Goal: Information Seeking & Learning: Learn about a topic

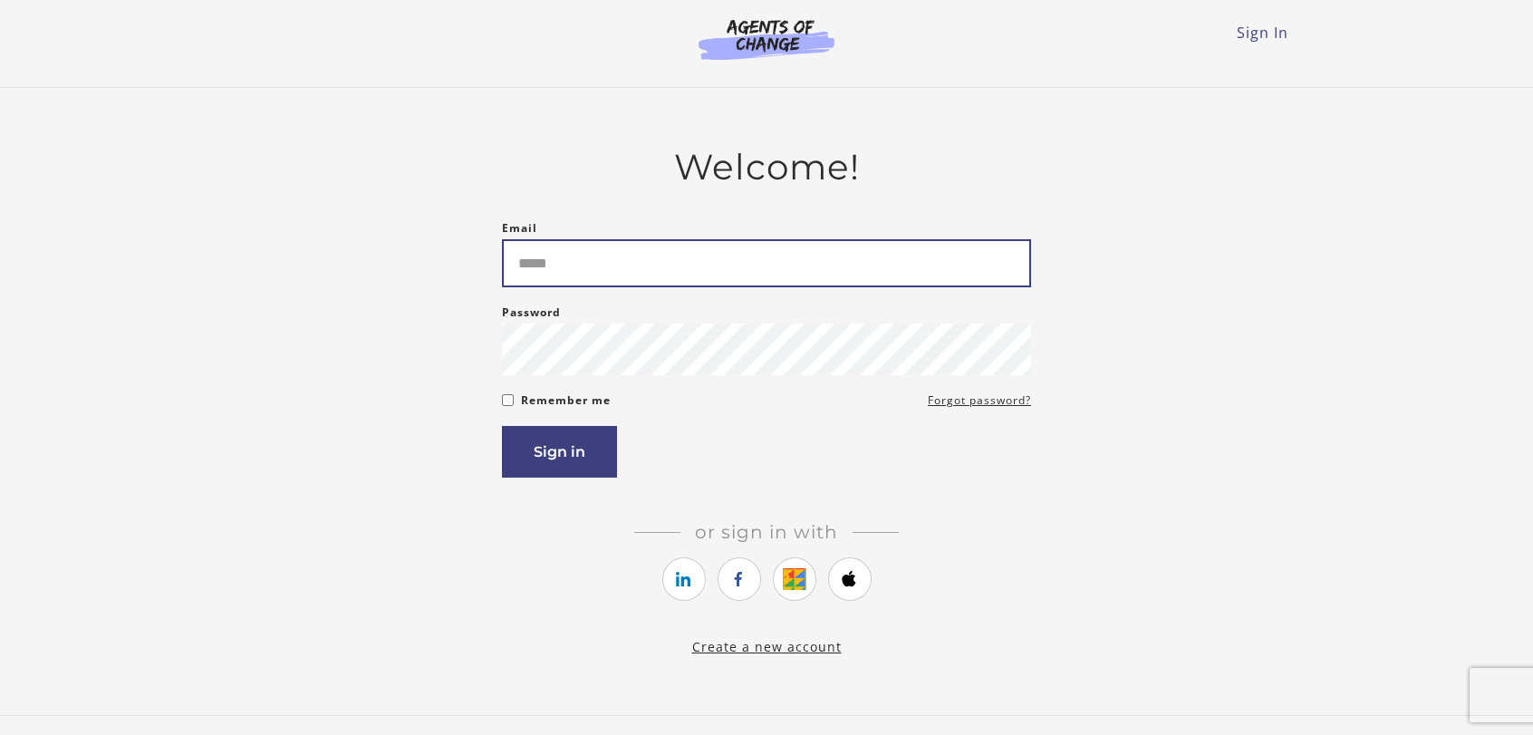
click at [612, 280] on input "Email" at bounding box center [766, 263] width 529 height 48
type input "**********"
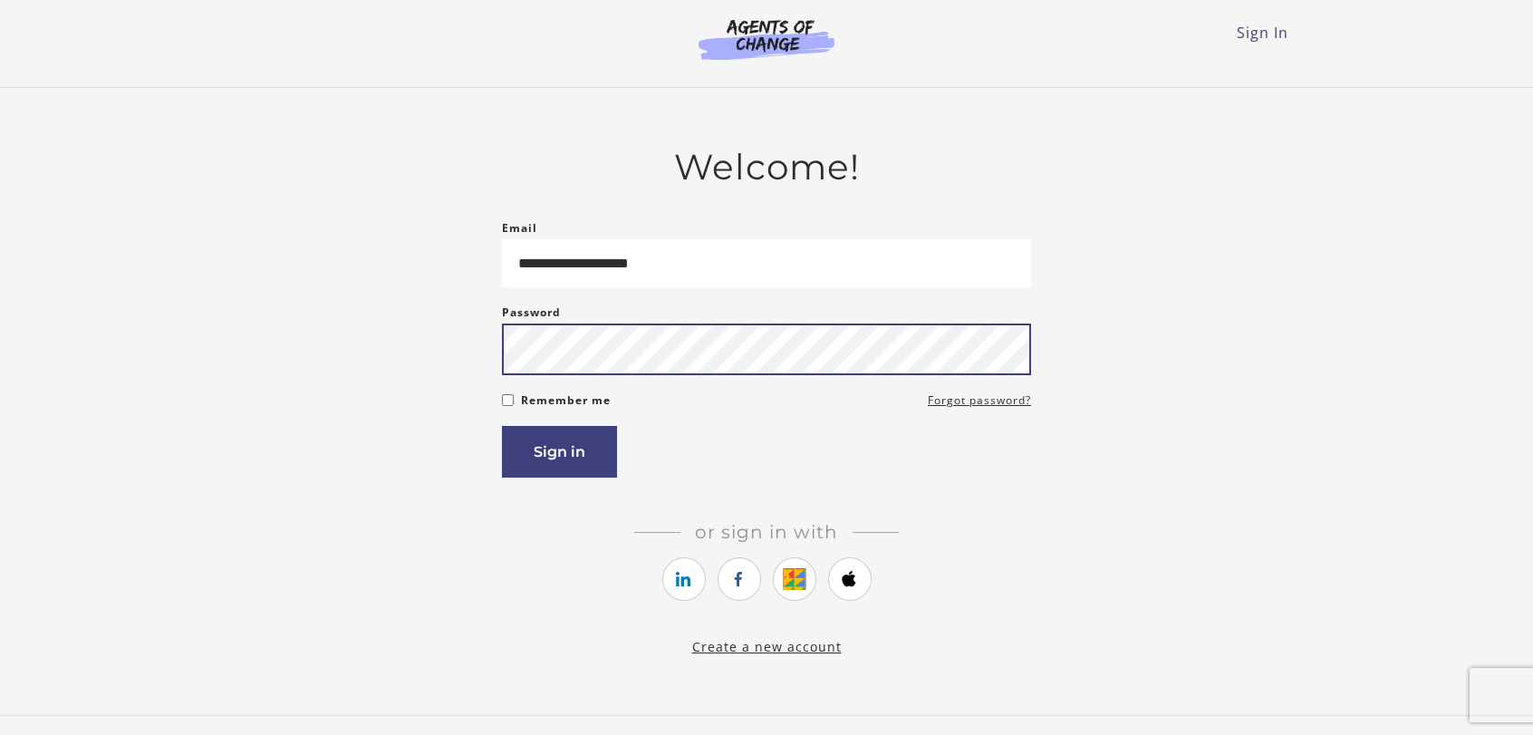
click at [502, 426] on button "Sign in" at bounding box center [559, 452] width 115 height 52
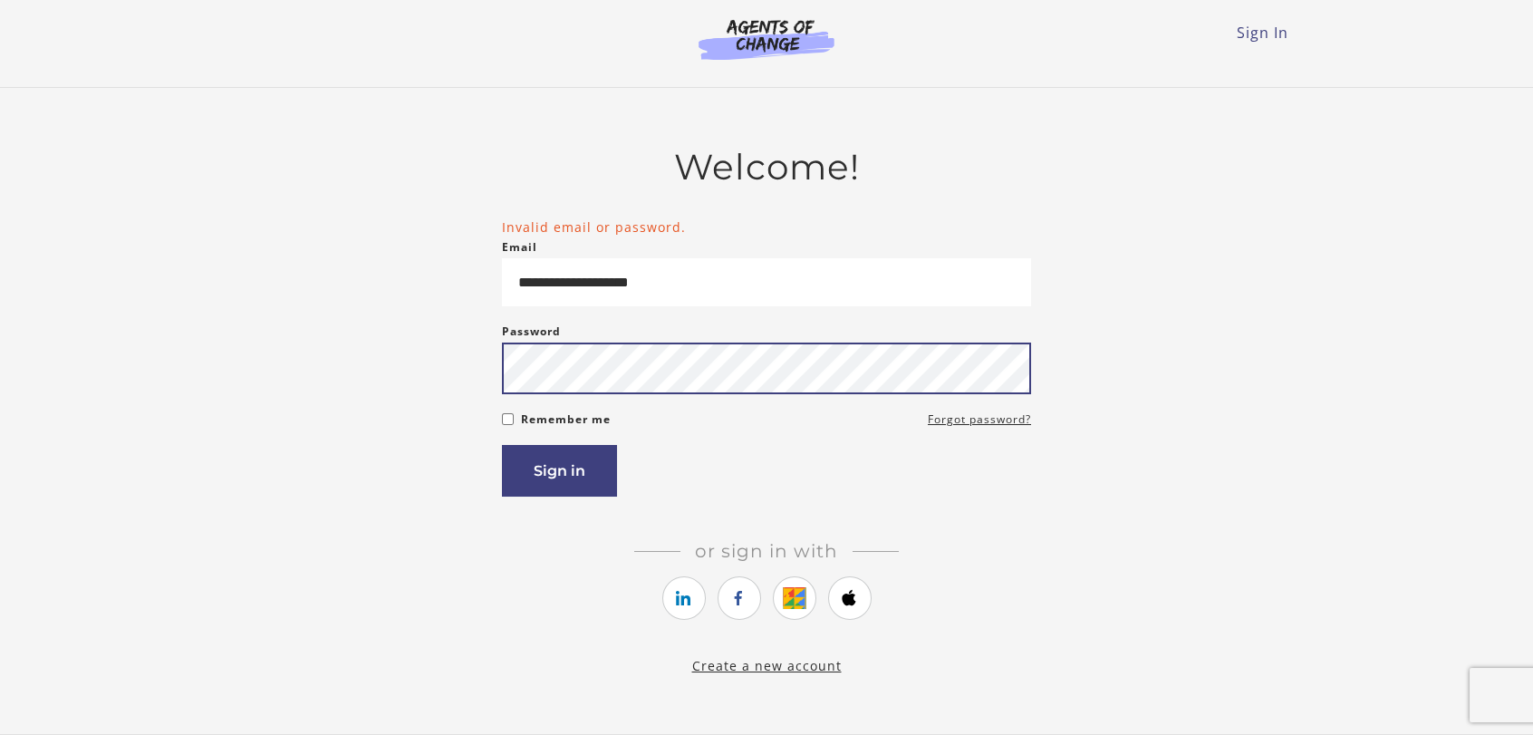
click at [502, 445] on button "Sign in" at bounding box center [559, 471] width 115 height 52
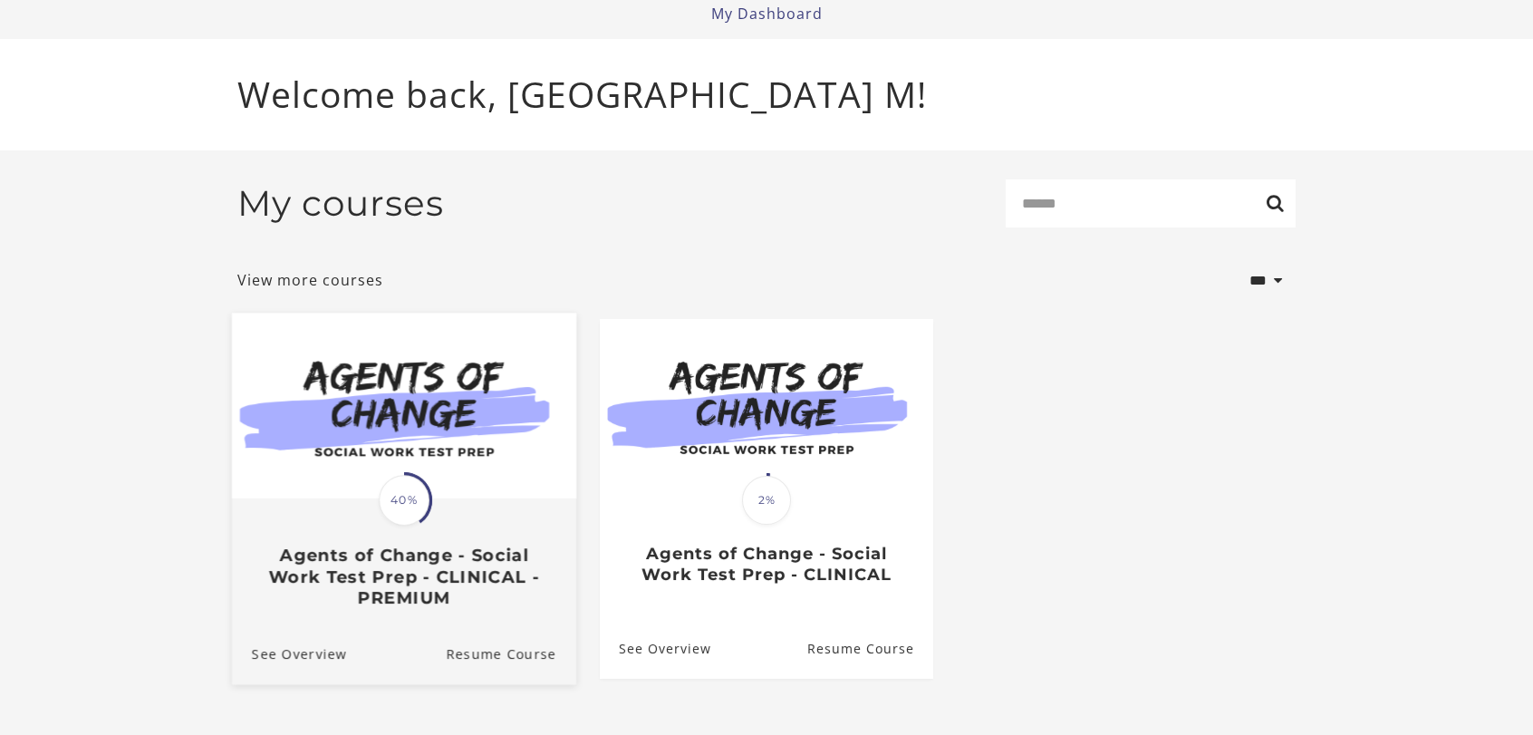
scroll to position [98, 0]
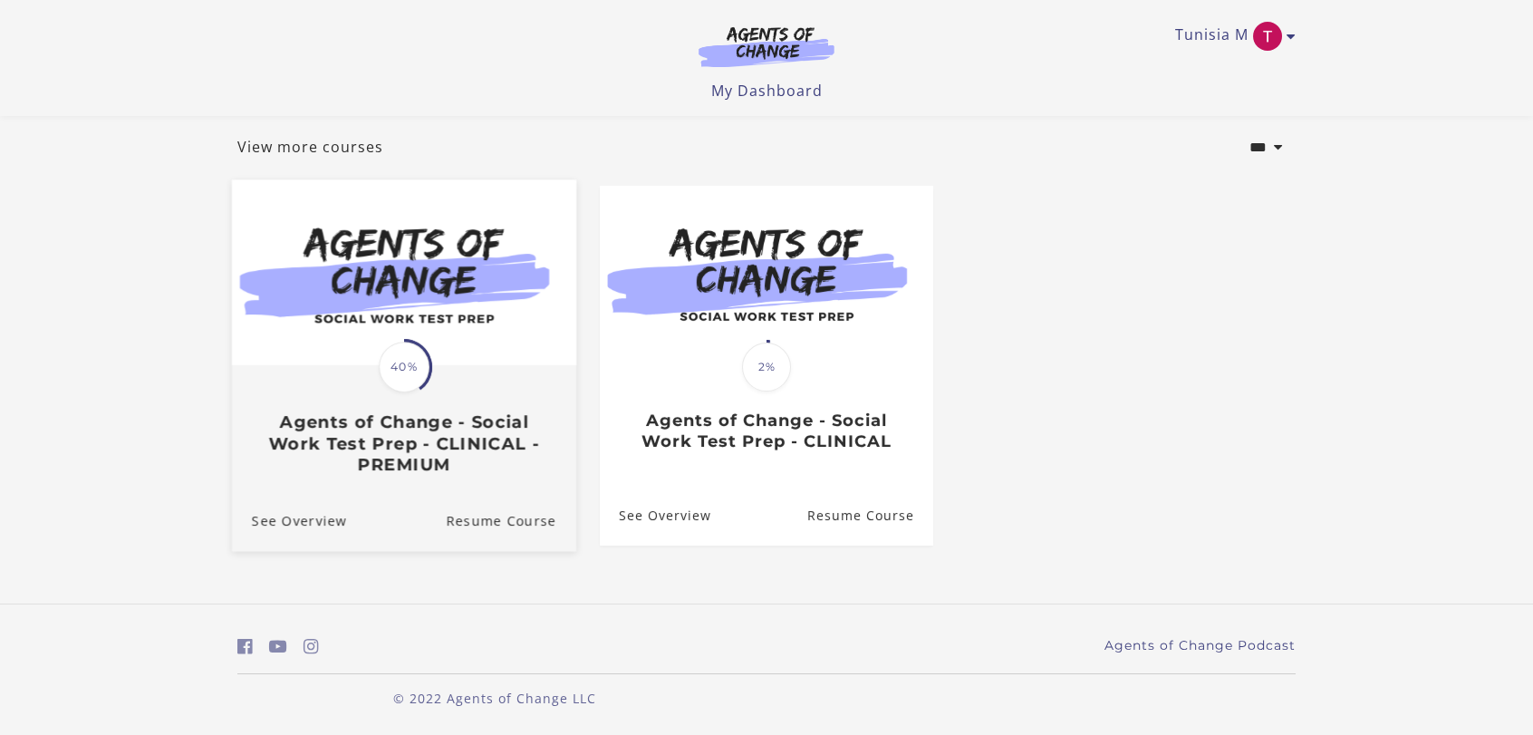
click at [399, 316] on img at bounding box center [404, 272] width 344 height 186
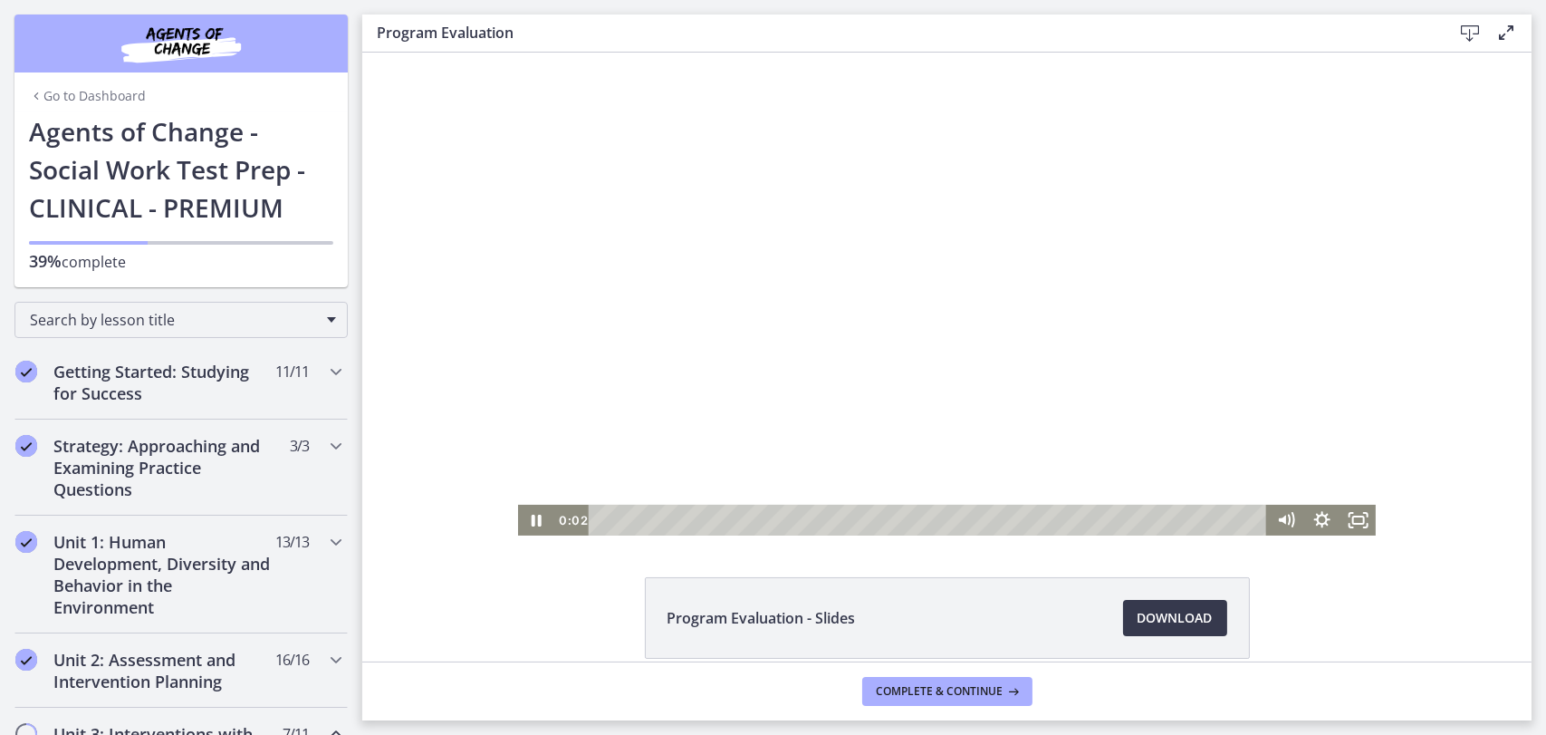
click at [764, 362] on div at bounding box center [946, 294] width 859 height 483
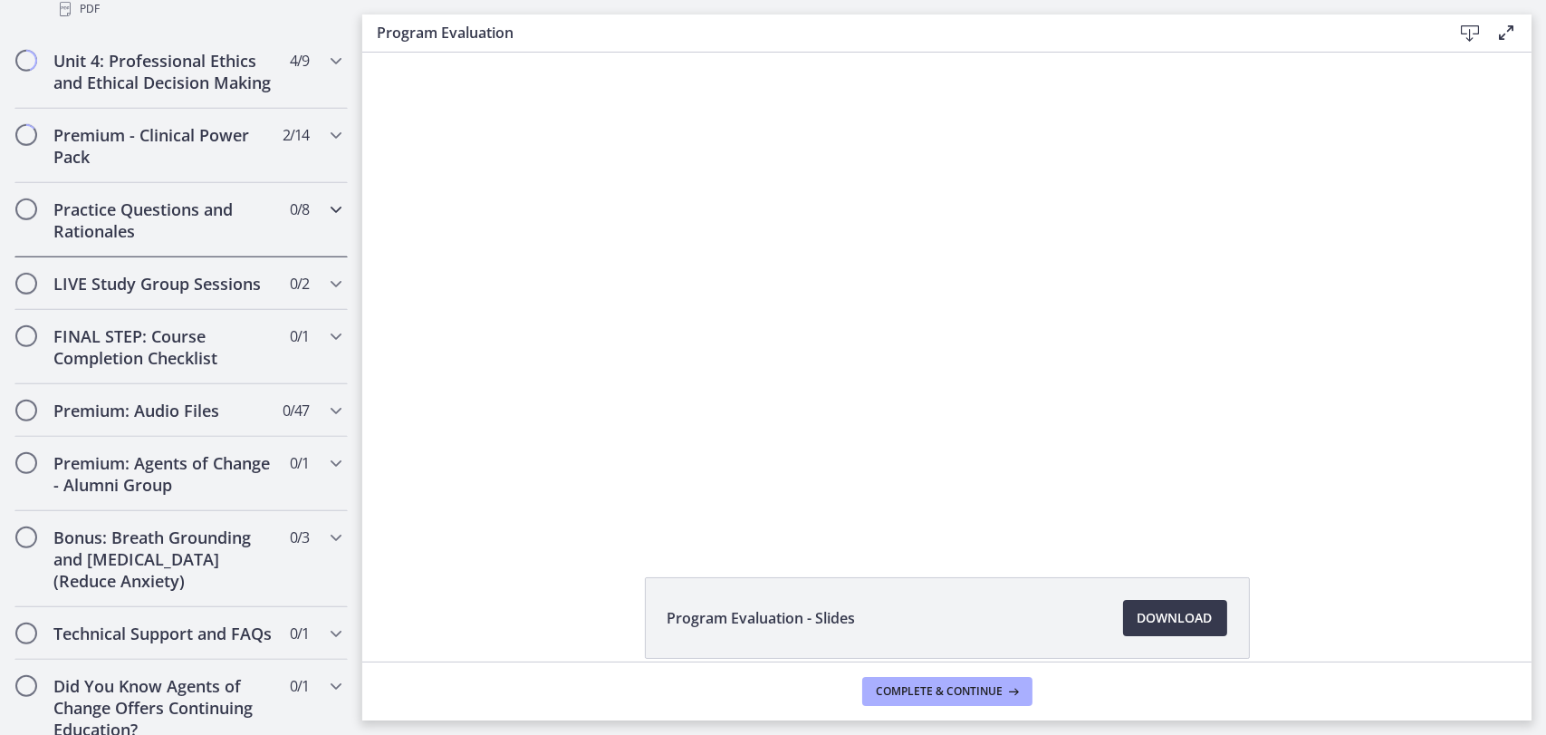
scroll to position [1343, 0]
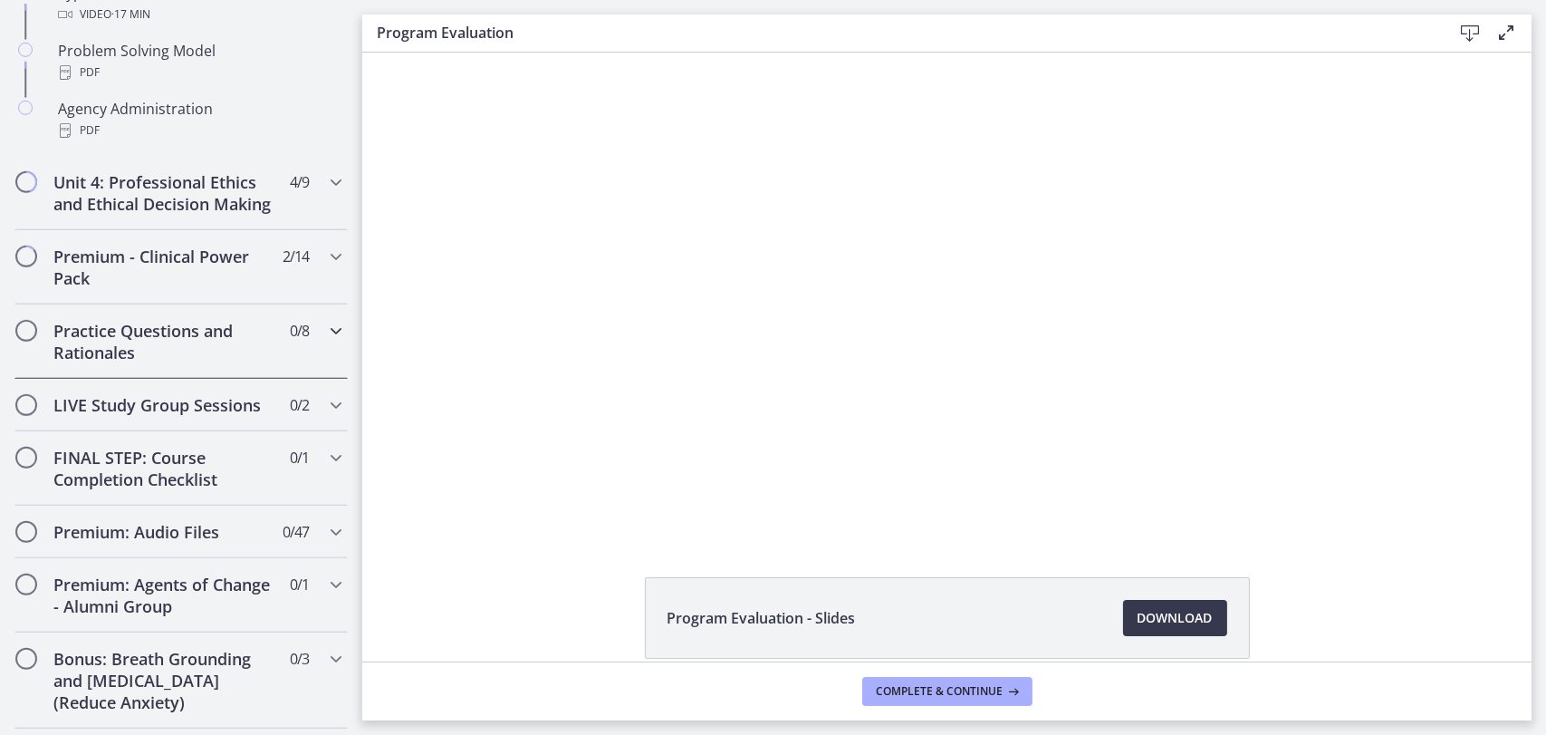
click at [186, 362] on h2 "Practice Questions and Rationales" at bounding box center [163, 341] width 221 height 43
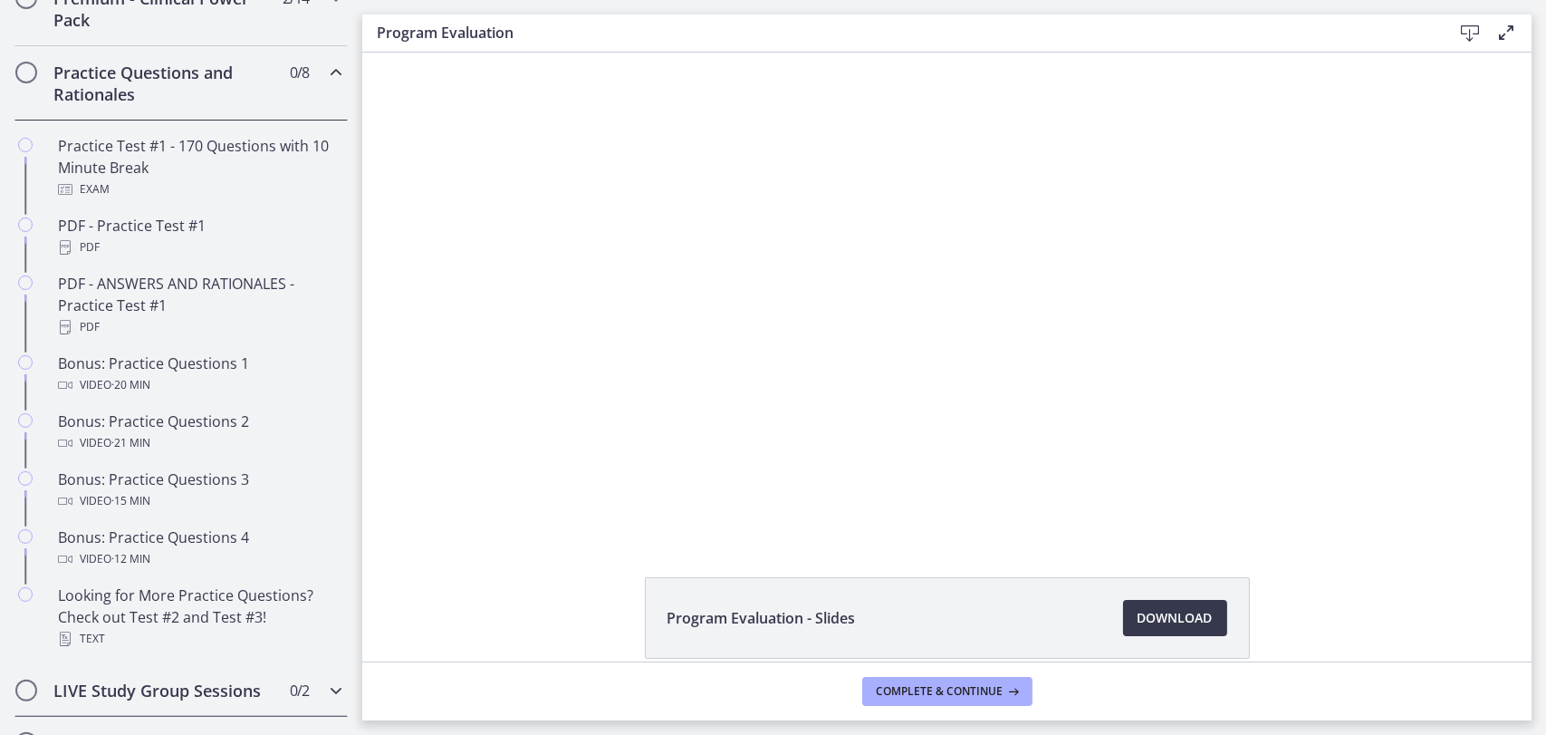
scroll to position [890, 0]
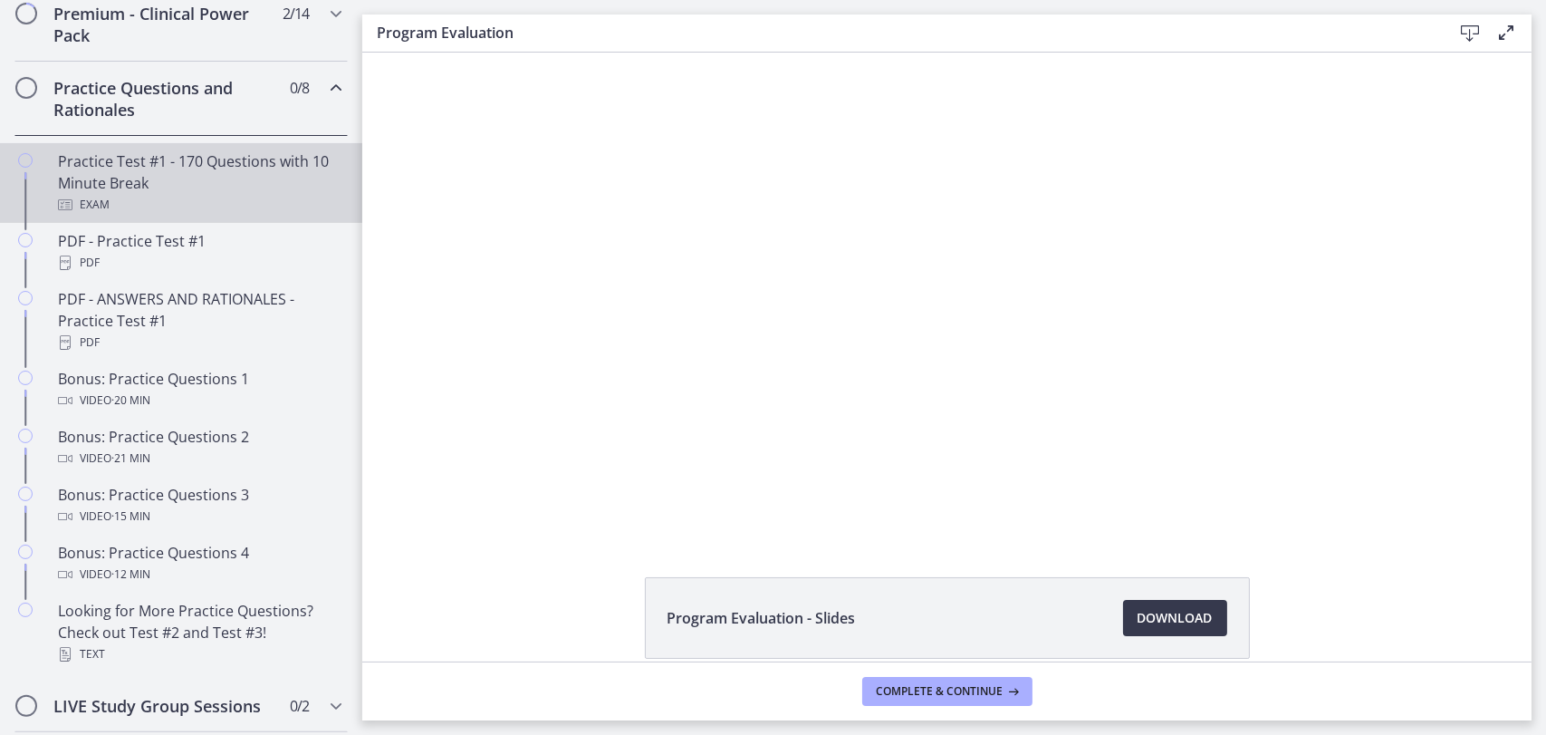
click at [136, 197] on div "Practice Test #1 - 170 Questions with 10 Minute Break Exam" at bounding box center [199, 182] width 283 height 65
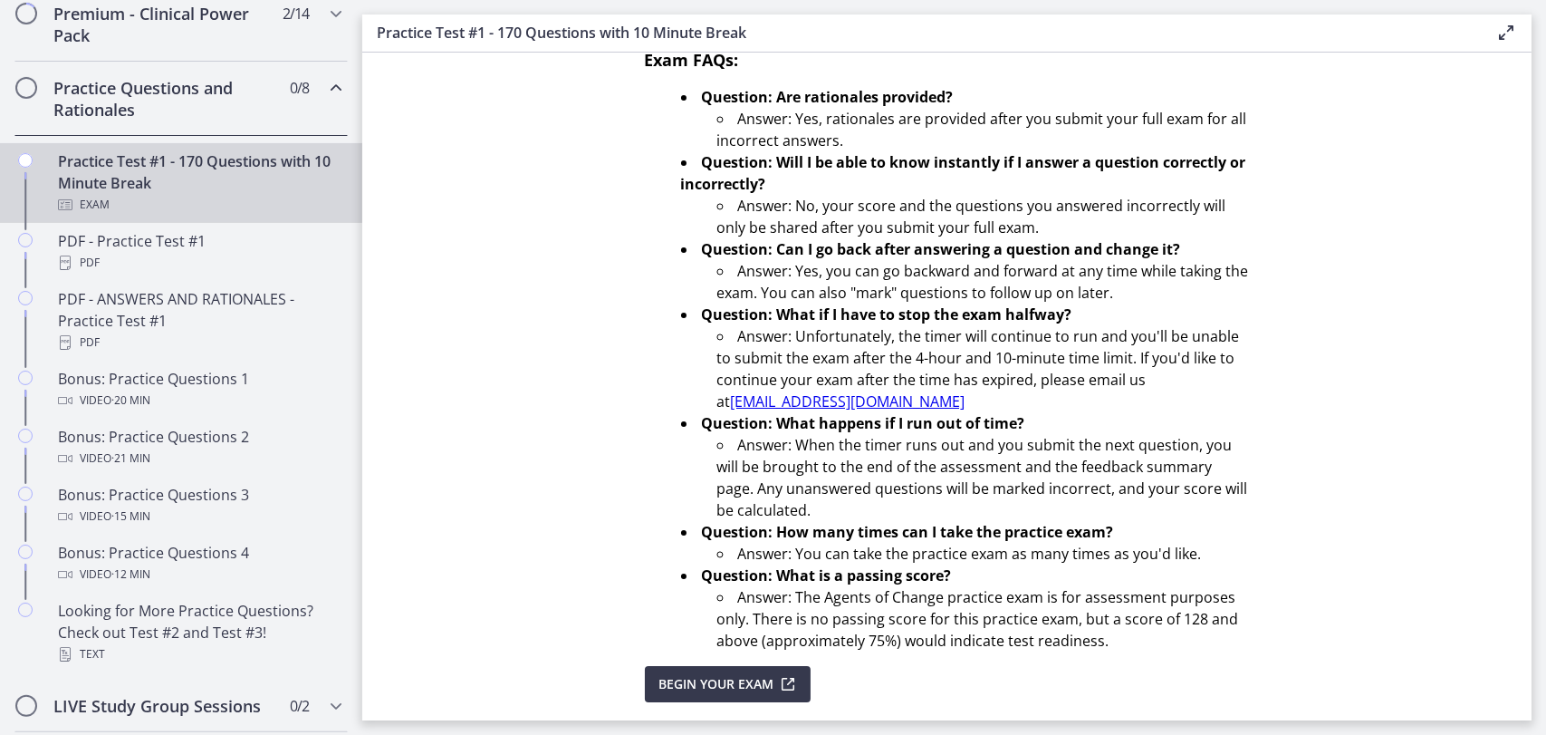
scroll to position [552, 0]
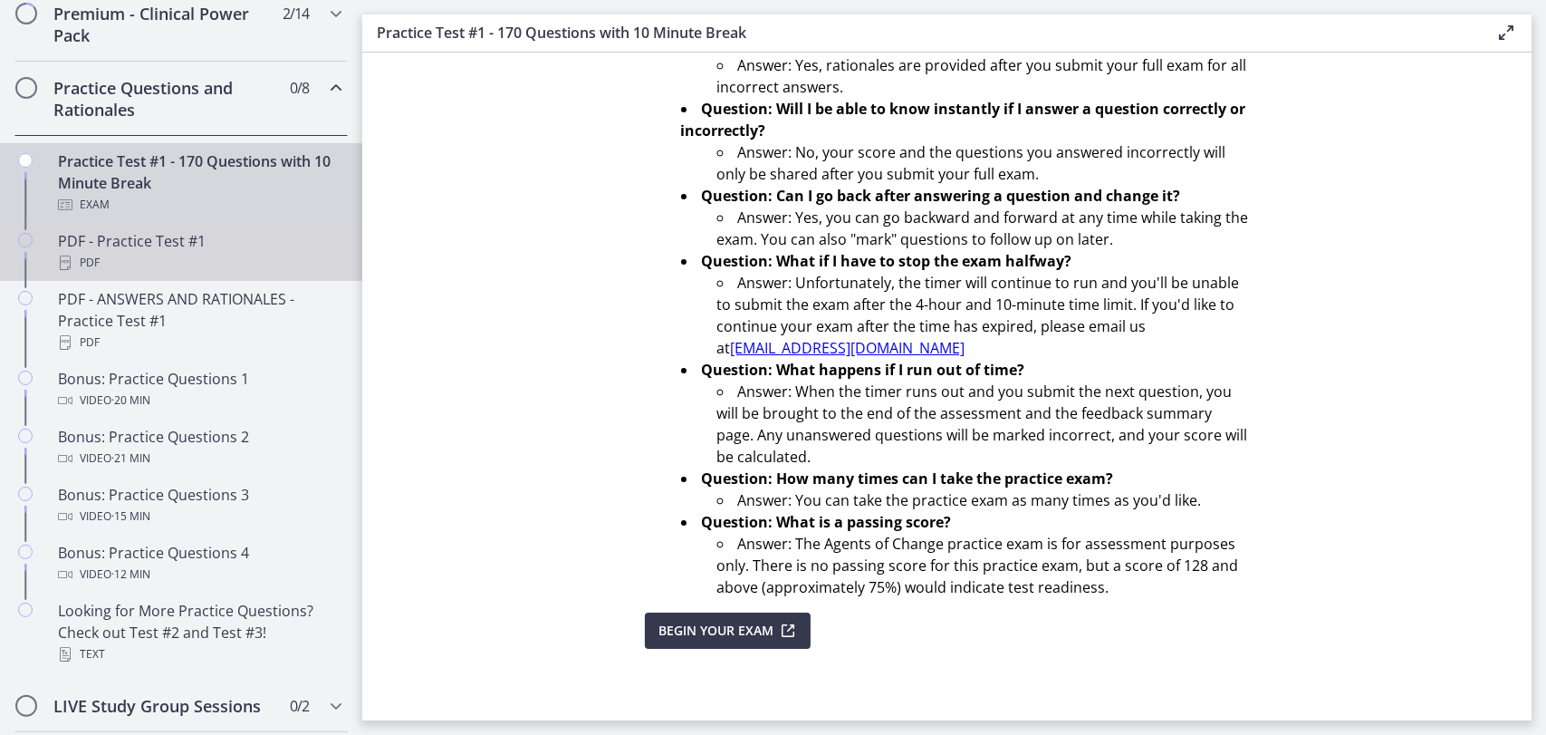
click at [159, 267] on div "PDF - Practice Test #1 PDF" at bounding box center [199, 251] width 283 height 43
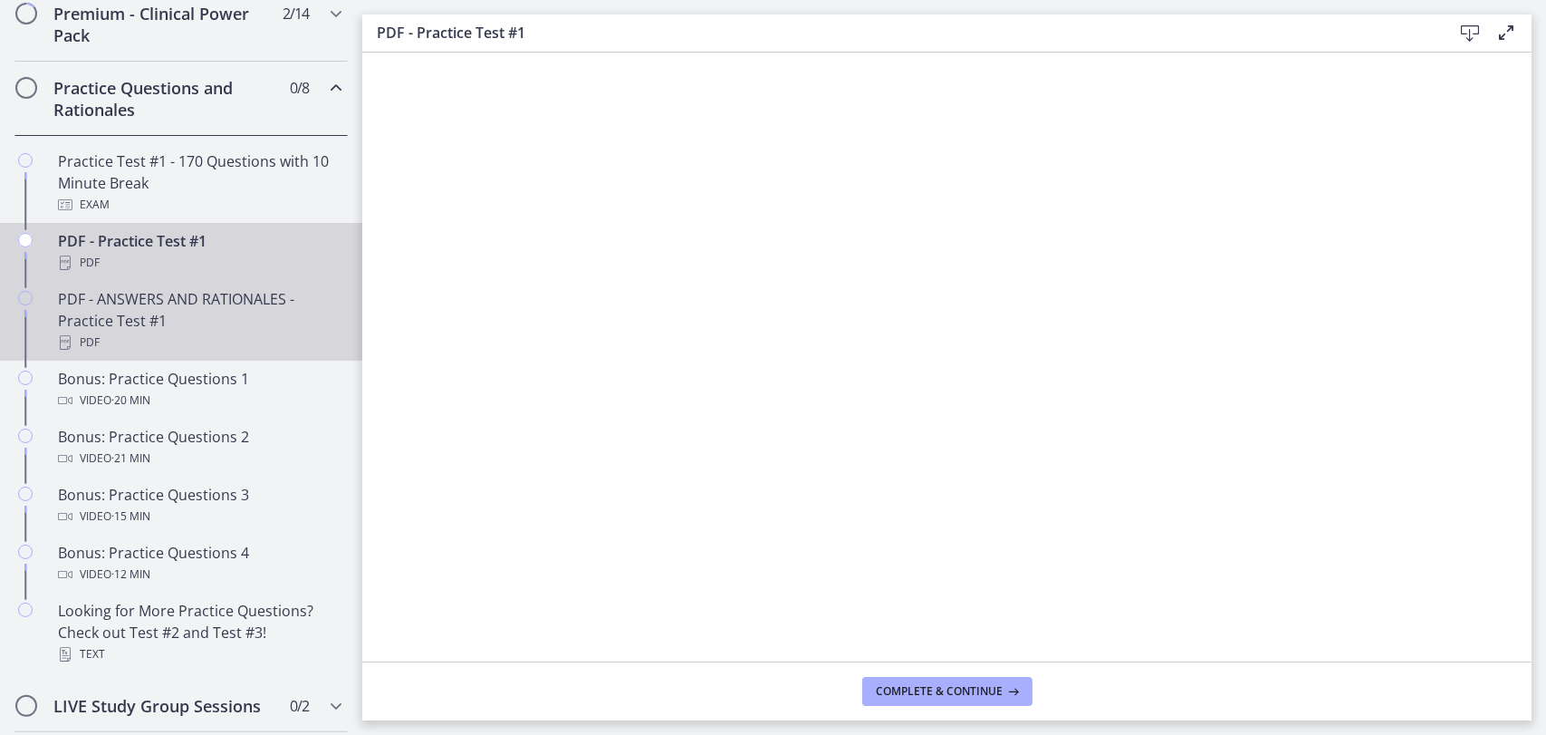
click at [201, 324] on div "PDF - ANSWERS AND RATIONALES - Practice Test #1 PDF" at bounding box center [199, 320] width 283 height 65
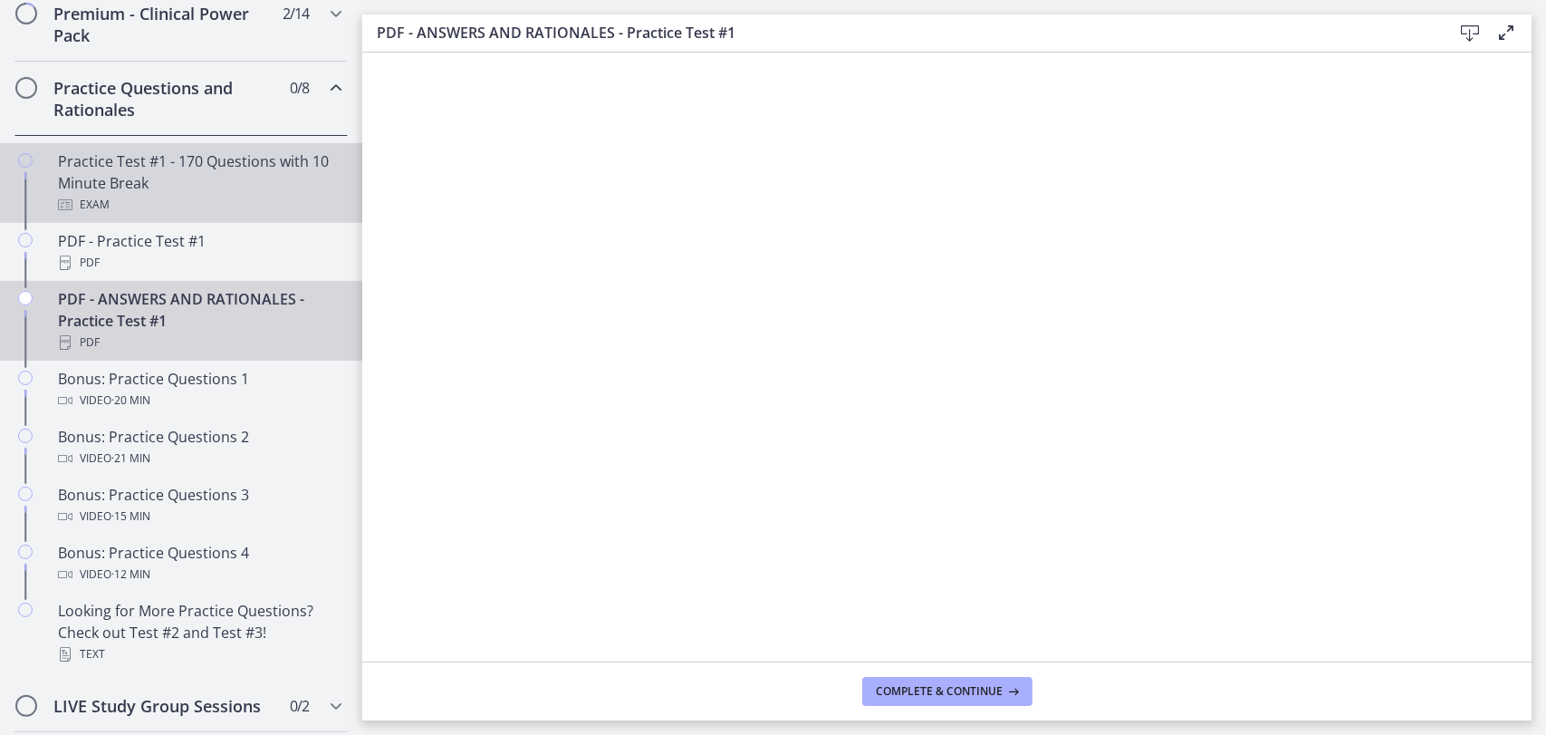
click at [137, 204] on div "Practice Test #1 - 170 Questions with 10 Minute Break Exam" at bounding box center [199, 182] width 283 height 65
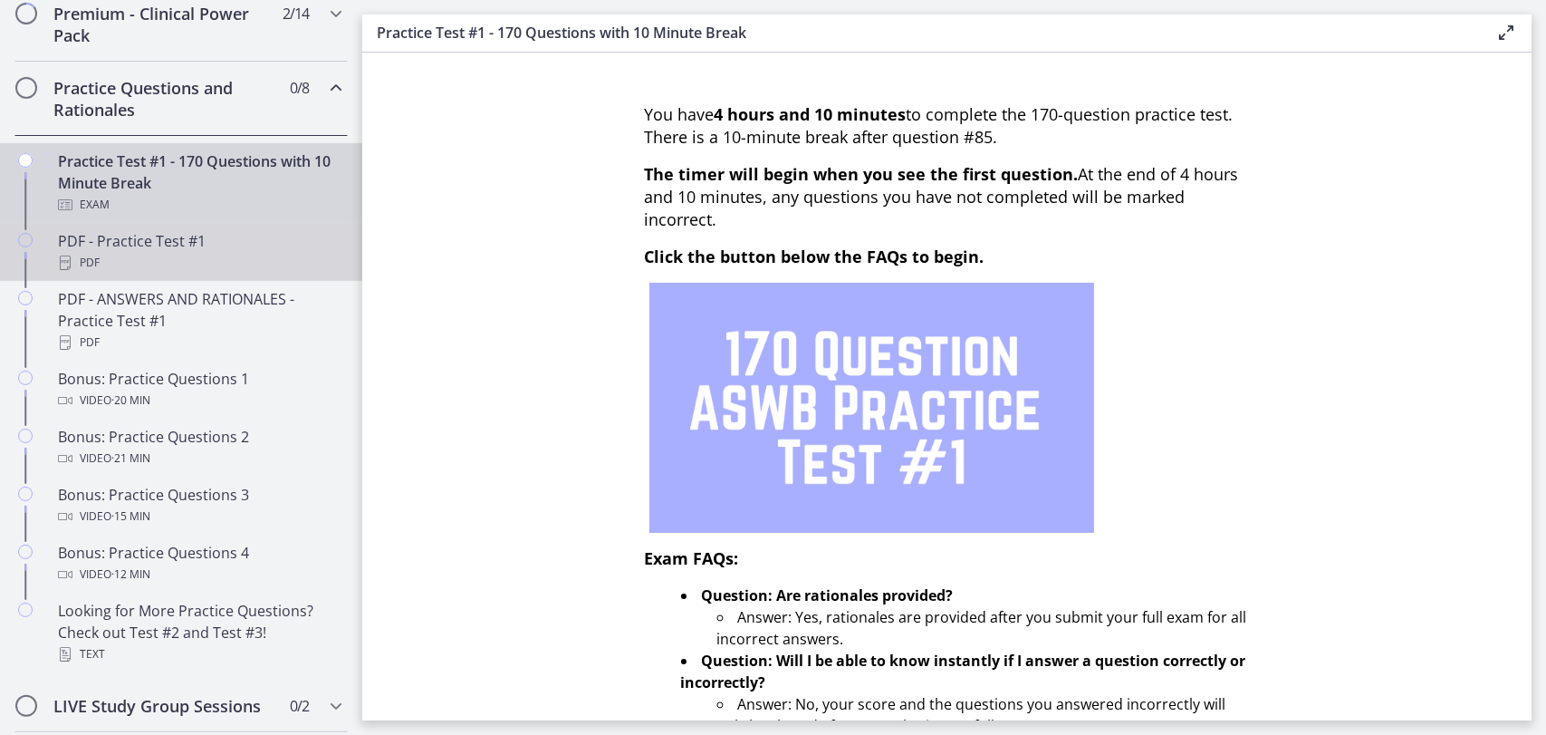
click at [120, 266] on div "PDF - Practice Test #1 PDF" at bounding box center [199, 251] width 283 height 43
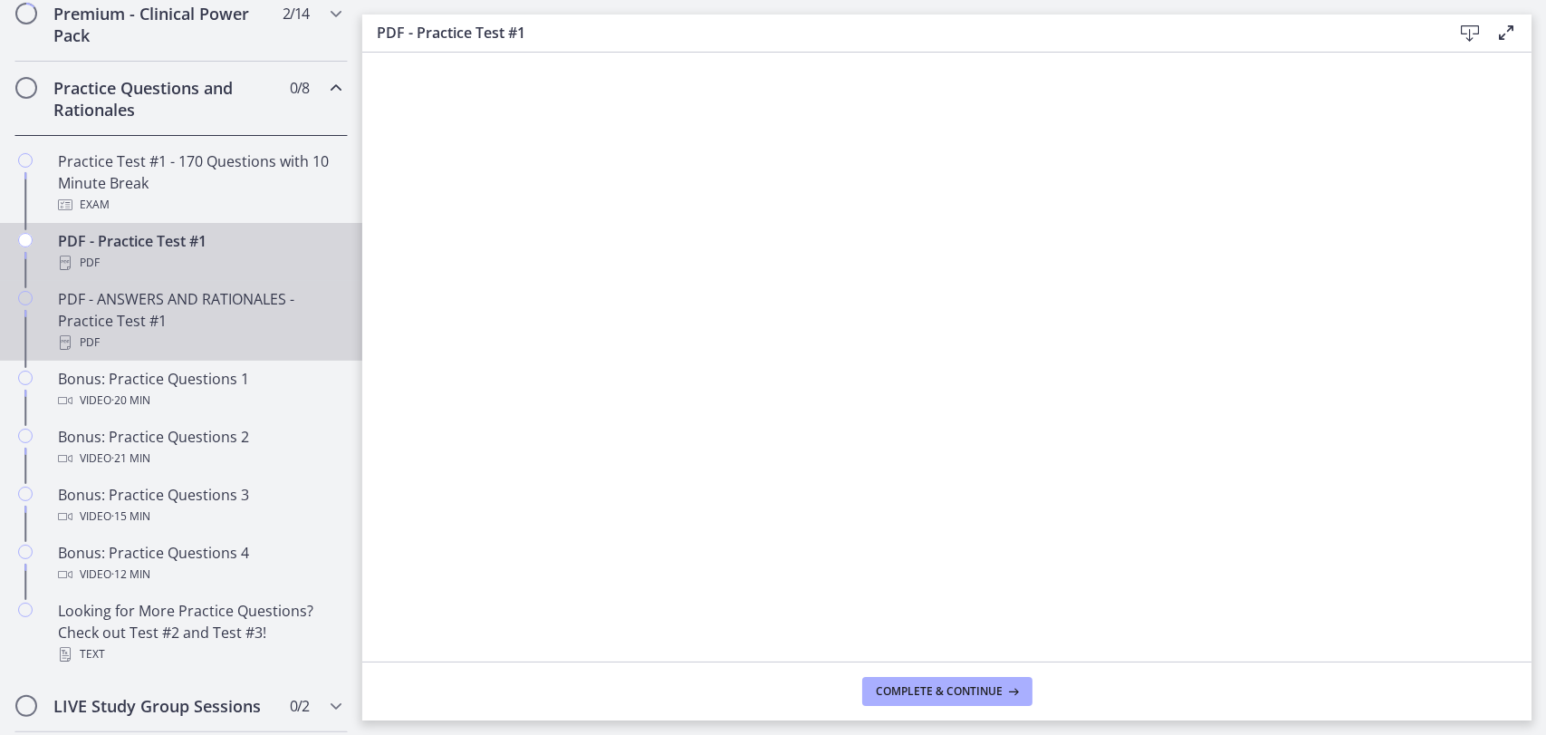
click at [226, 308] on div "PDF - ANSWERS AND RATIONALES - Practice Test #1 PDF" at bounding box center [199, 320] width 283 height 65
click at [204, 259] on div "PDF - Practice Test #1 PDF" at bounding box center [199, 251] width 283 height 43
click at [184, 318] on div "PDF - ANSWERS AND RATIONALES - Practice Test #1 PDF" at bounding box center [199, 320] width 283 height 65
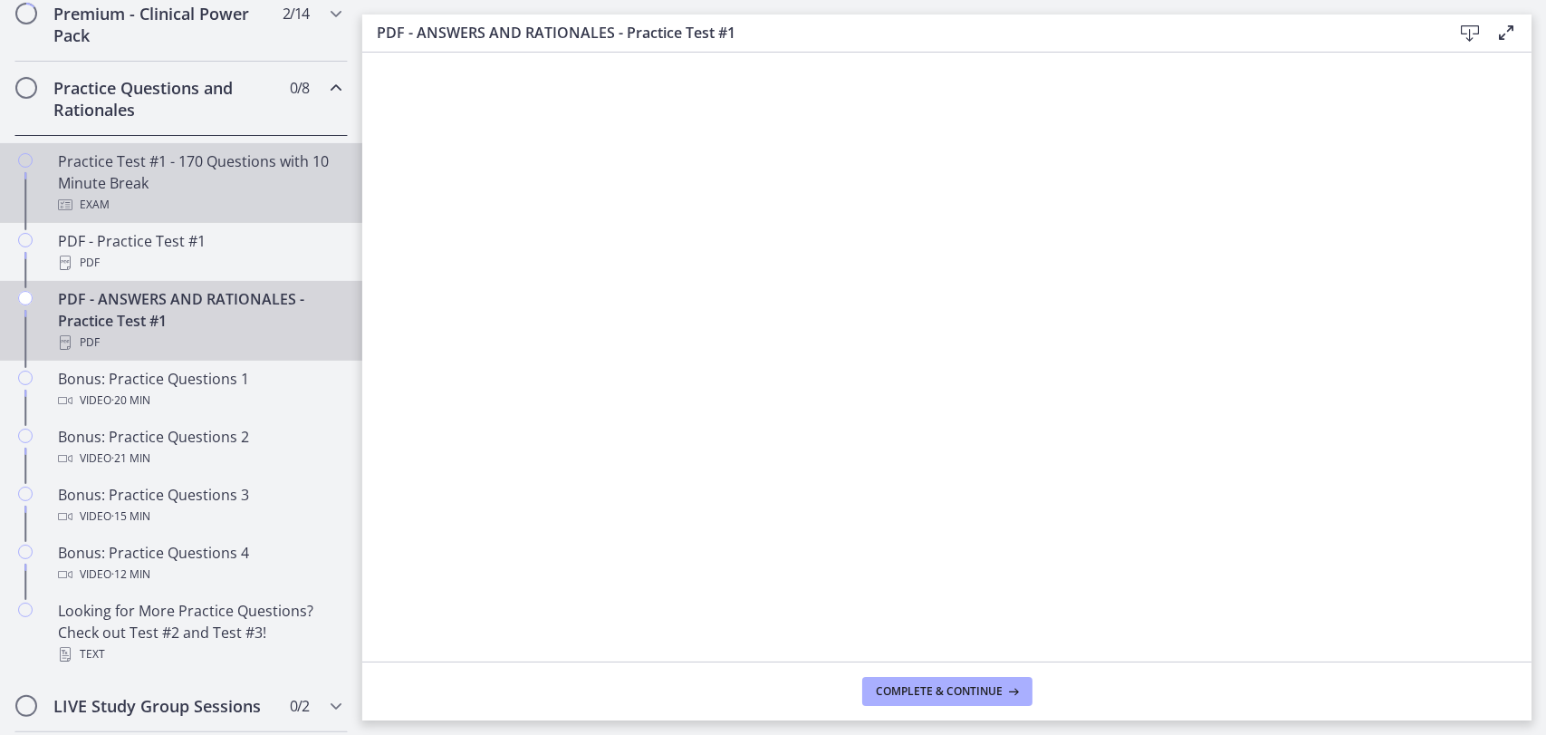
click at [185, 223] on link "Practice Test #1 - 170 Questions with 10 Minute Break Exam" at bounding box center [181, 183] width 362 height 80
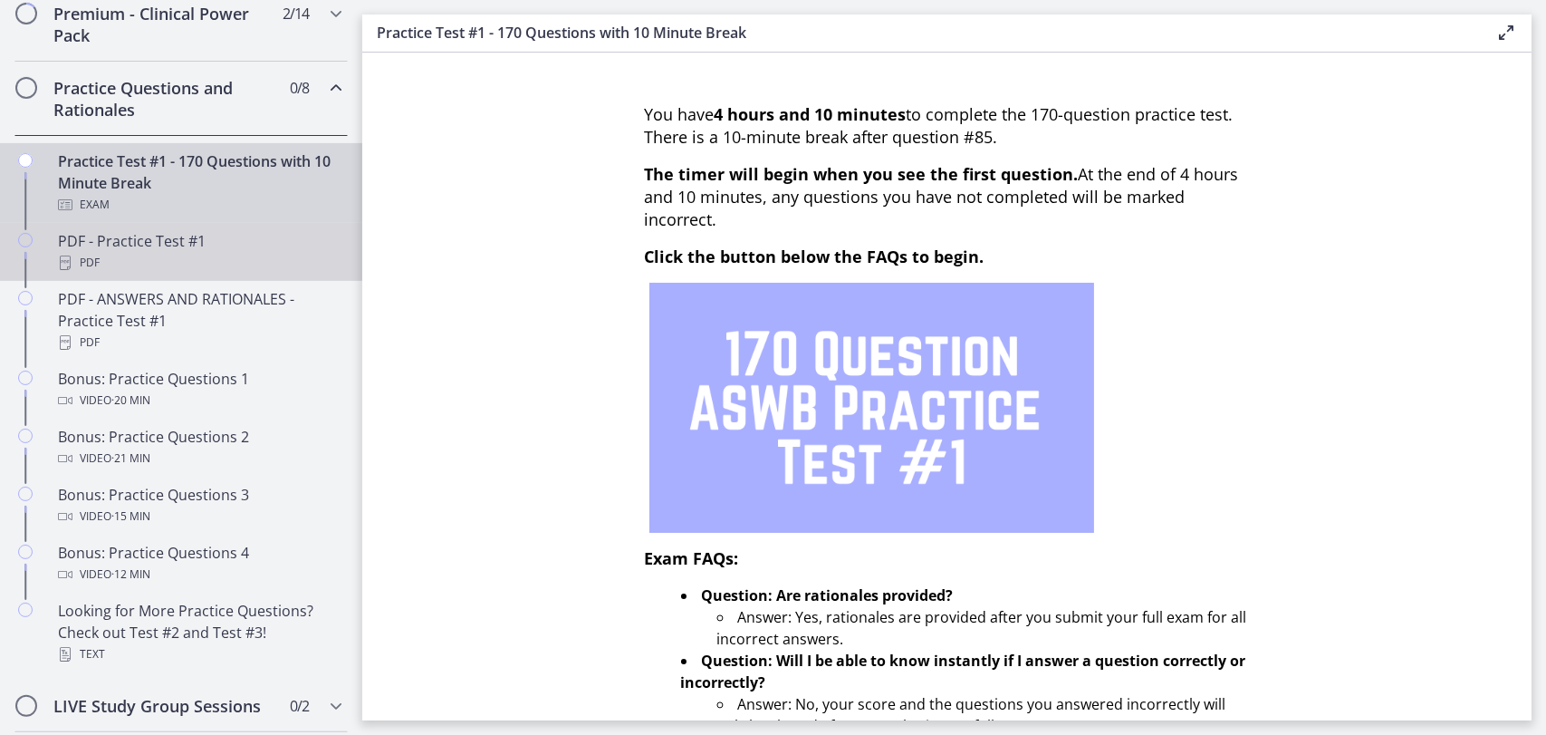
click at [213, 274] on div "PDF" at bounding box center [199, 263] width 283 height 22
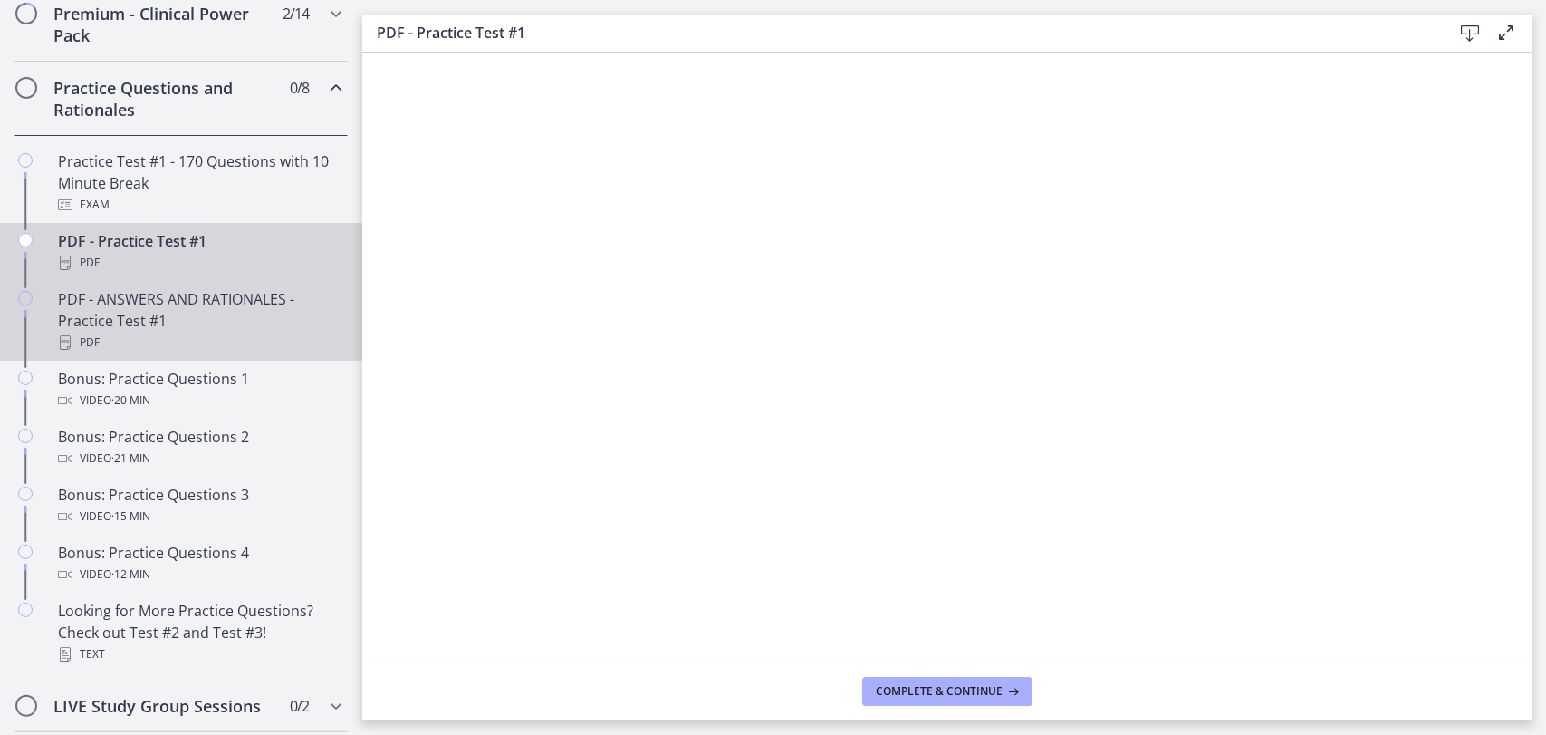
click at [113, 321] on div "PDF - ANSWERS AND RATIONALES - Practice Test #1 PDF" at bounding box center [199, 320] width 283 height 65
click at [128, 273] on div "PDF" at bounding box center [199, 263] width 283 height 22
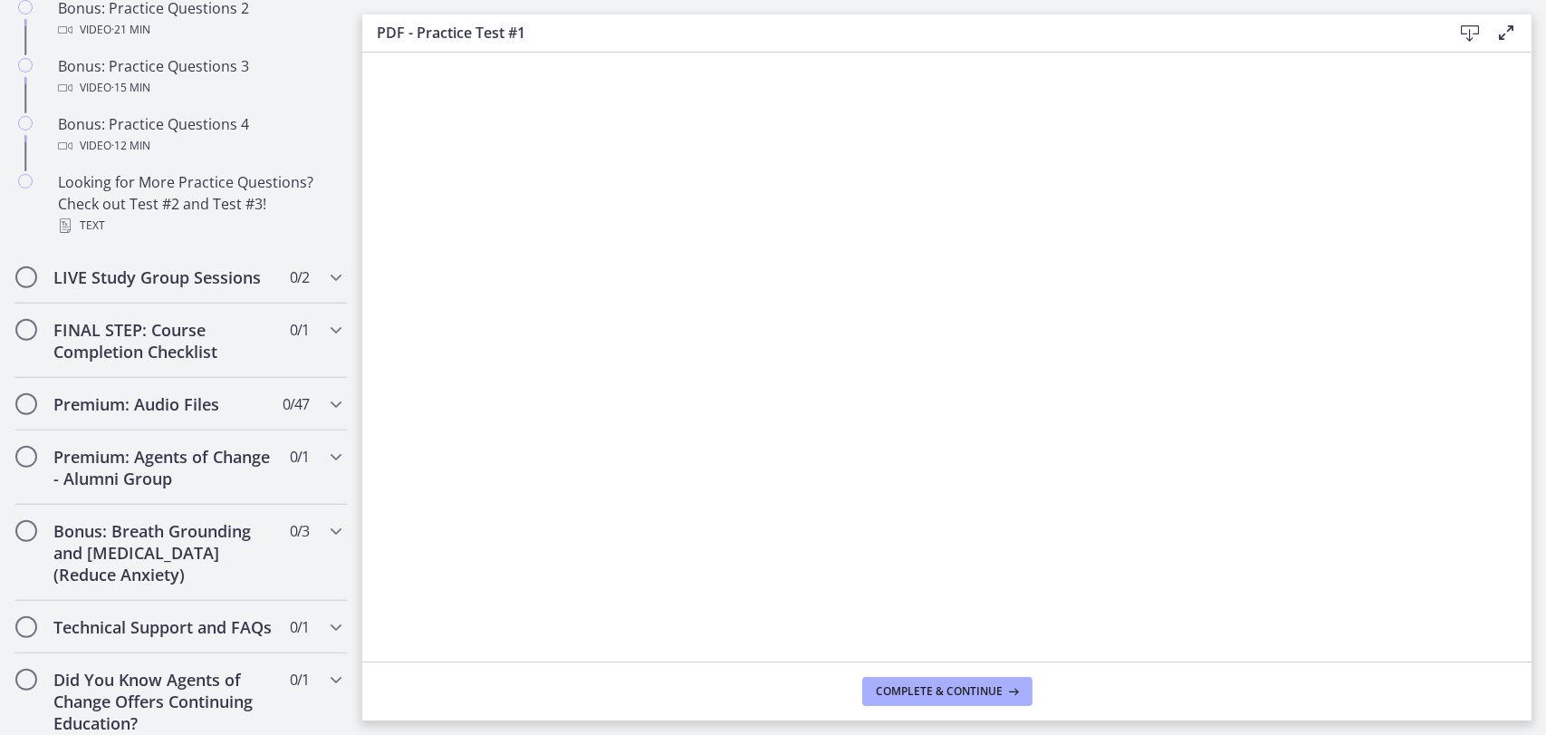
scroll to position [739, 0]
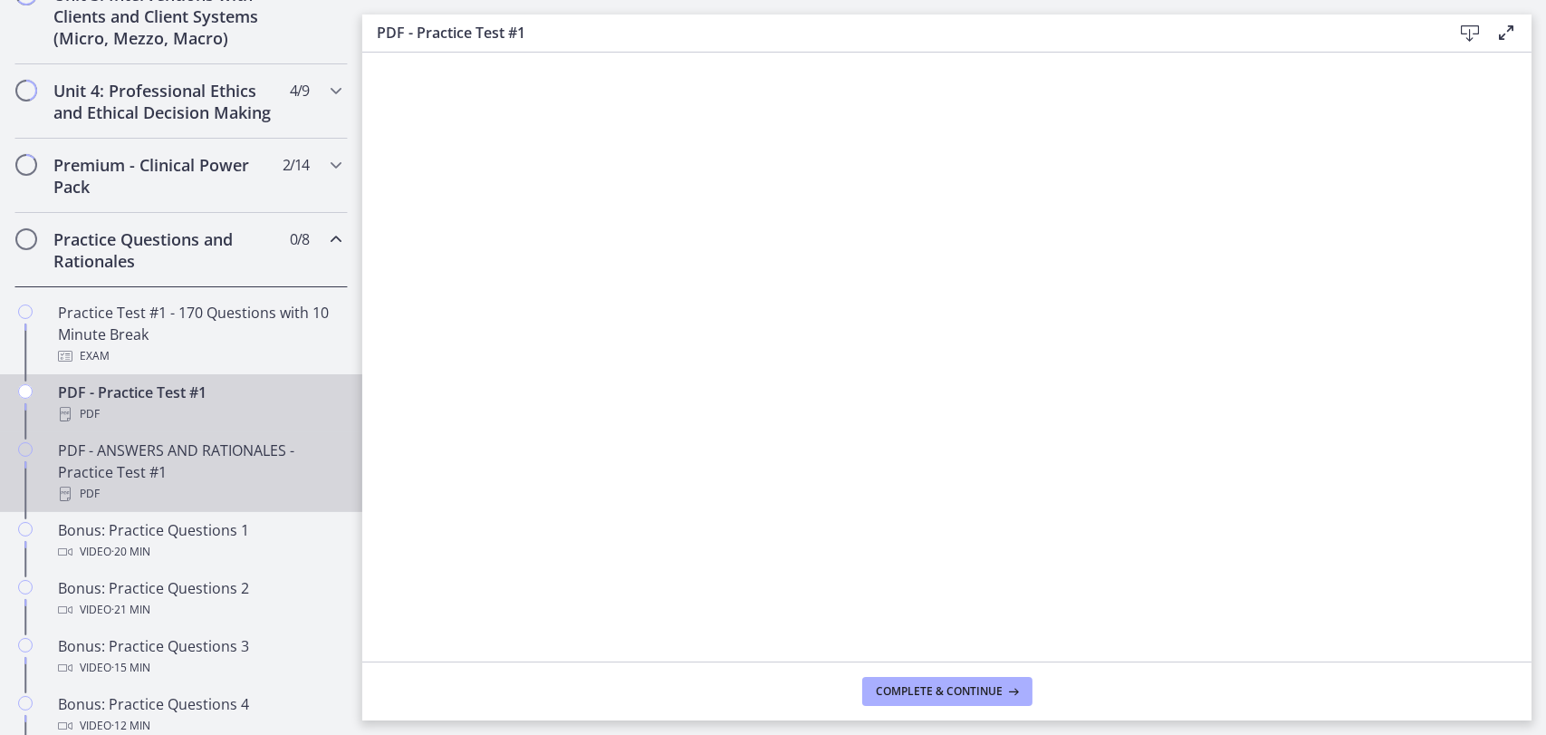
click at [202, 469] on div "PDF - ANSWERS AND RATIONALES - Practice Test #1 PDF" at bounding box center [199, 471] width 283 height 65
click at [167, 410] on div "PDF - Practice Test #1 PDF" at bounding box center [199, 402] width 283 height 43
click at [197, 476] on div "PDF - ANSWERS AND RATIONALES - Practice Test #1 PDF" at bounding box center [199, 471] width 283 height 65
click at [139, 401] on div "PDF - Practice Test #1 PDF" at bounding box center [199, 402] width 283 height 43
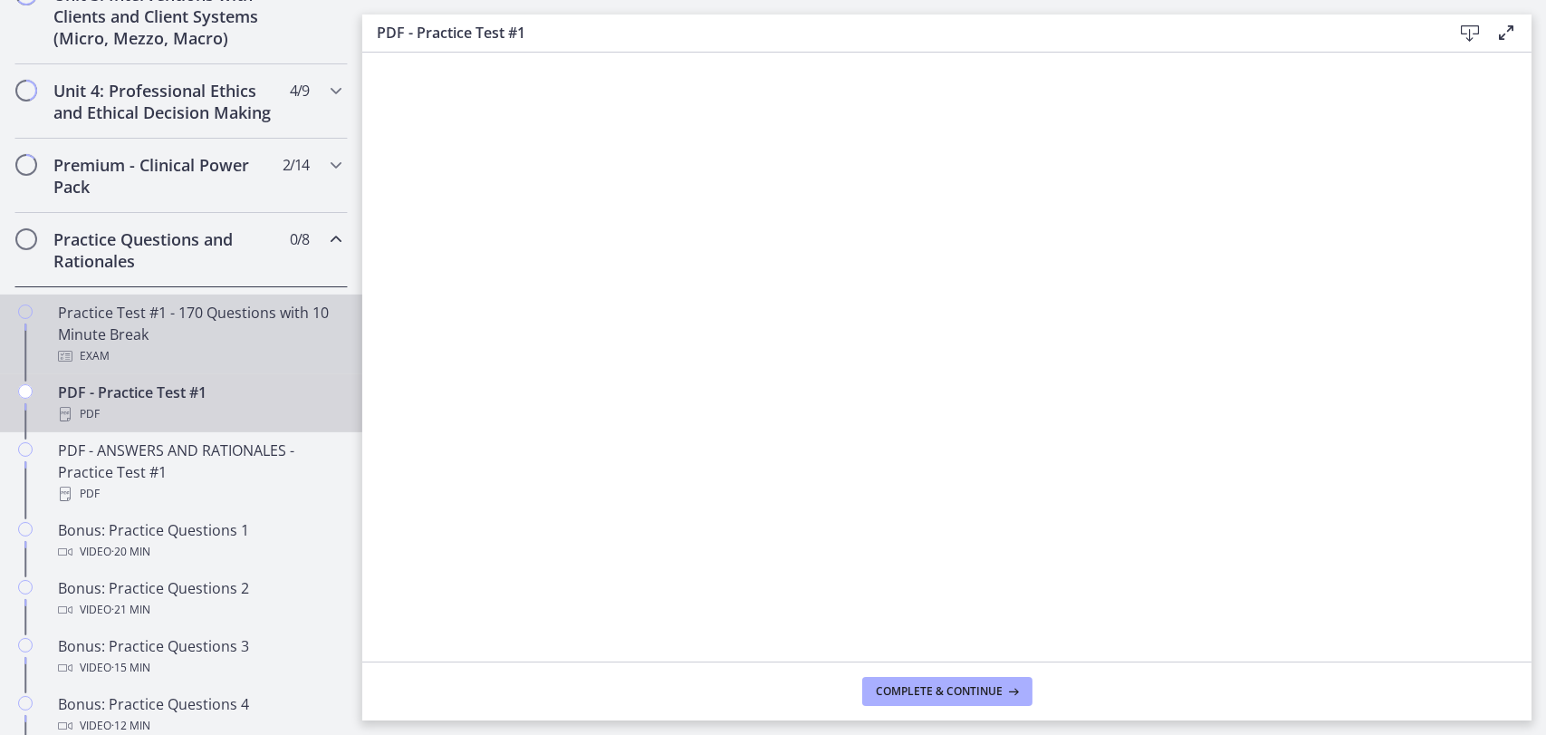
click at [226, 332] on div "Practice Test #1 - 170 Questions with 10 Minute Break Exam" at bounding box center [199, 334] width 283 height 65
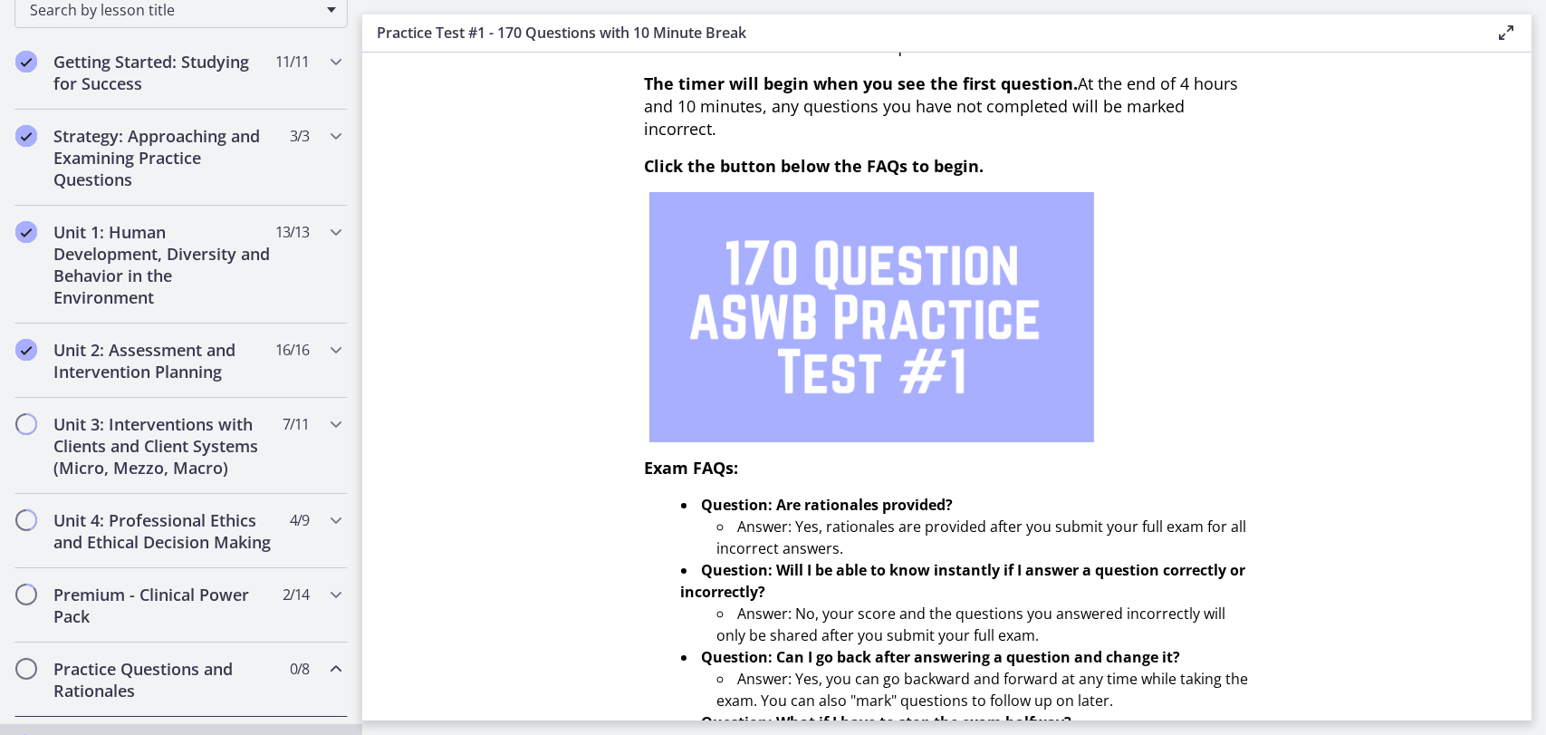
scroll to position [286, 0]
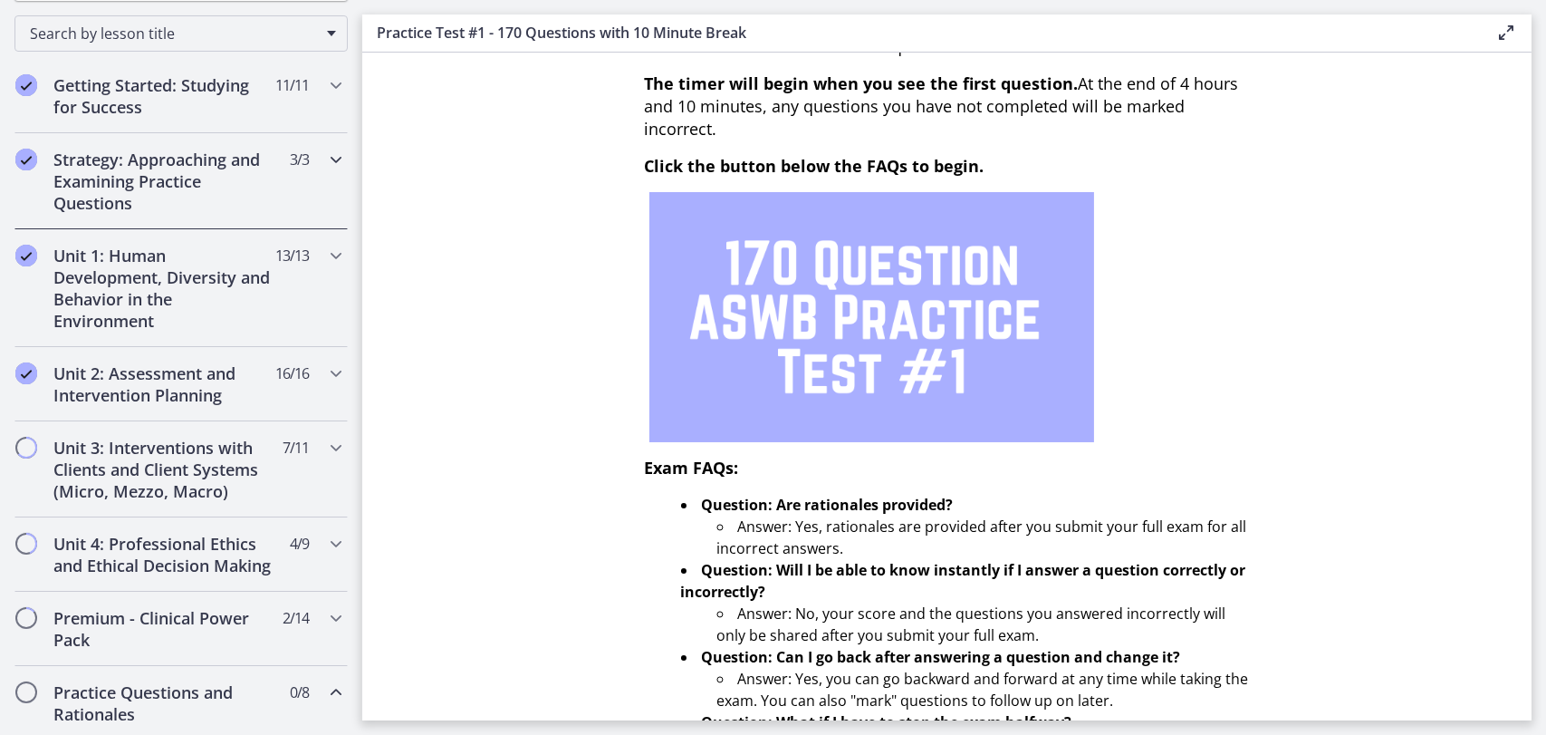
click at [215, 186] on h2 "Strategy: Approaching and Examining Practice Questions" at bounding box center [163, 181] width 221 height 65
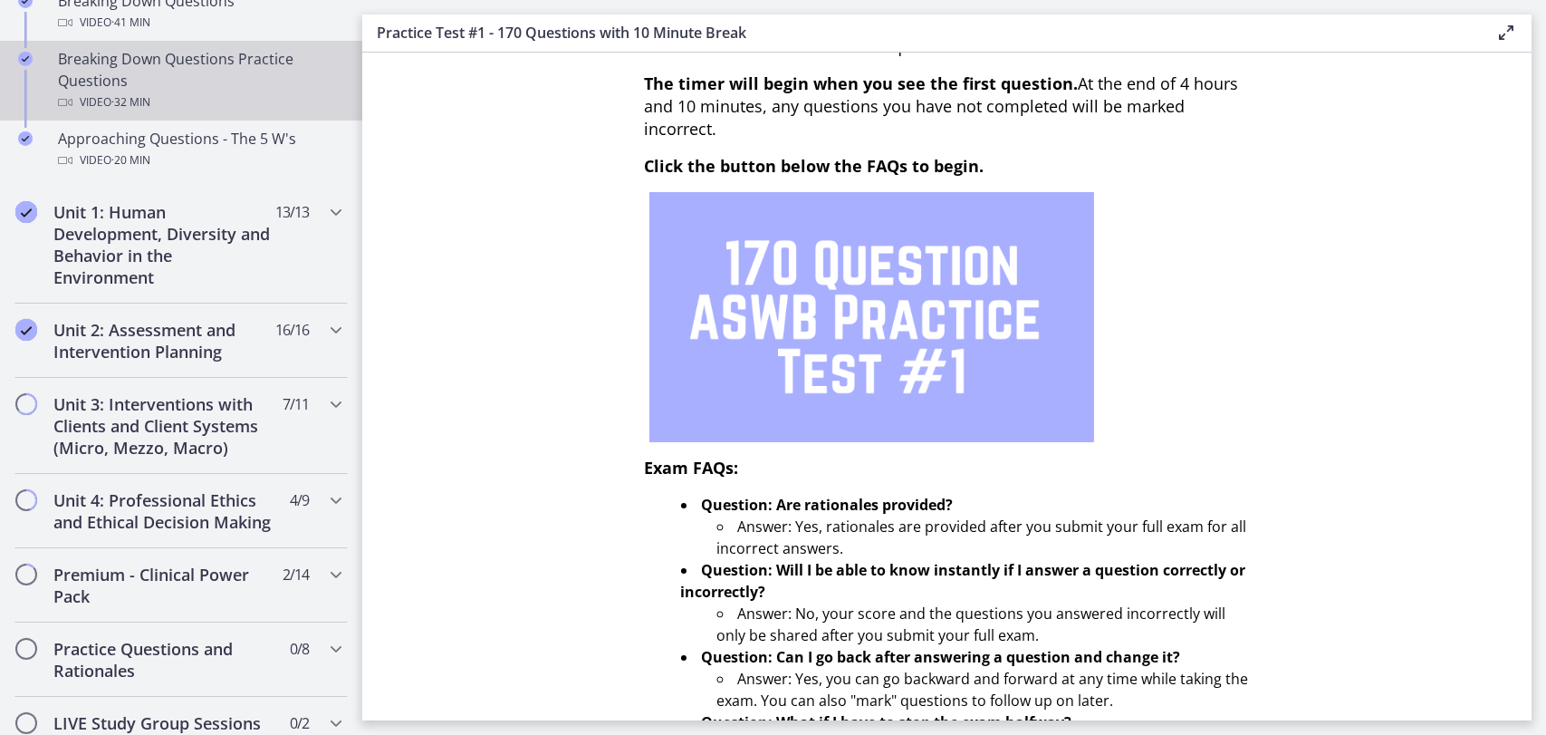
scroll to position [558, 0]
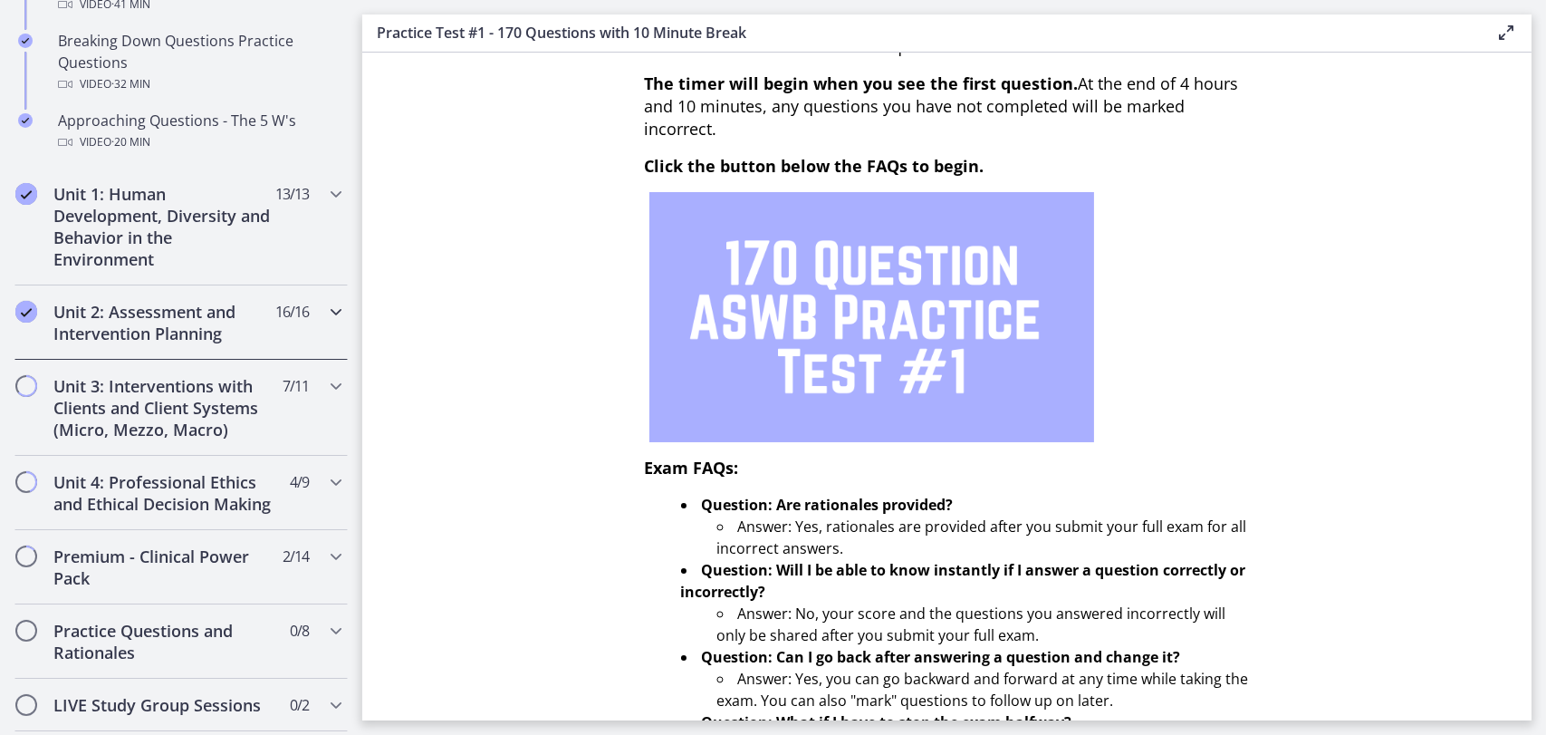
click at [226, 326] on h2 "Unit 2: Assessment and Intervention Planning" at bounding box center [163, 322] width 221 height 43
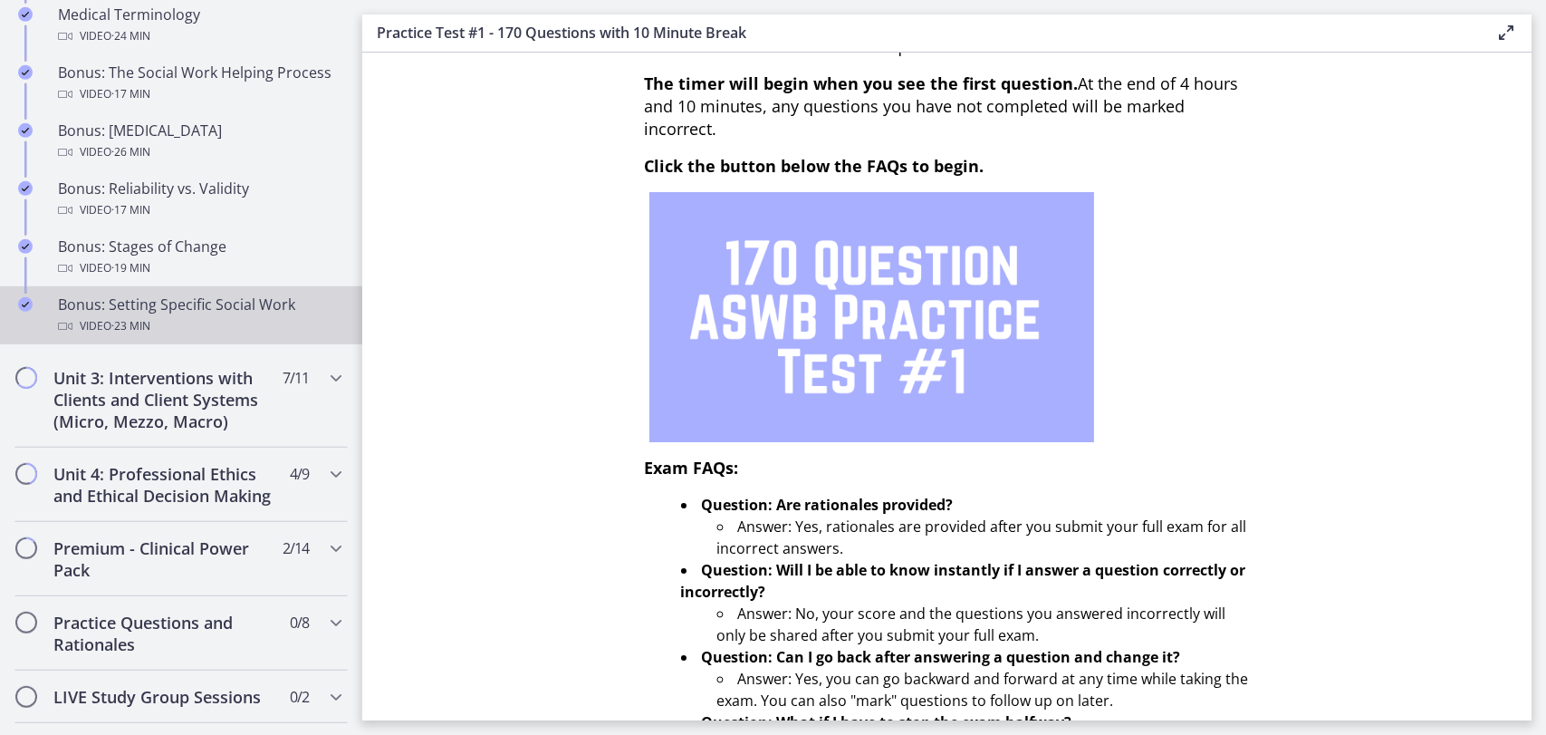
scroll to position [1553, 0]
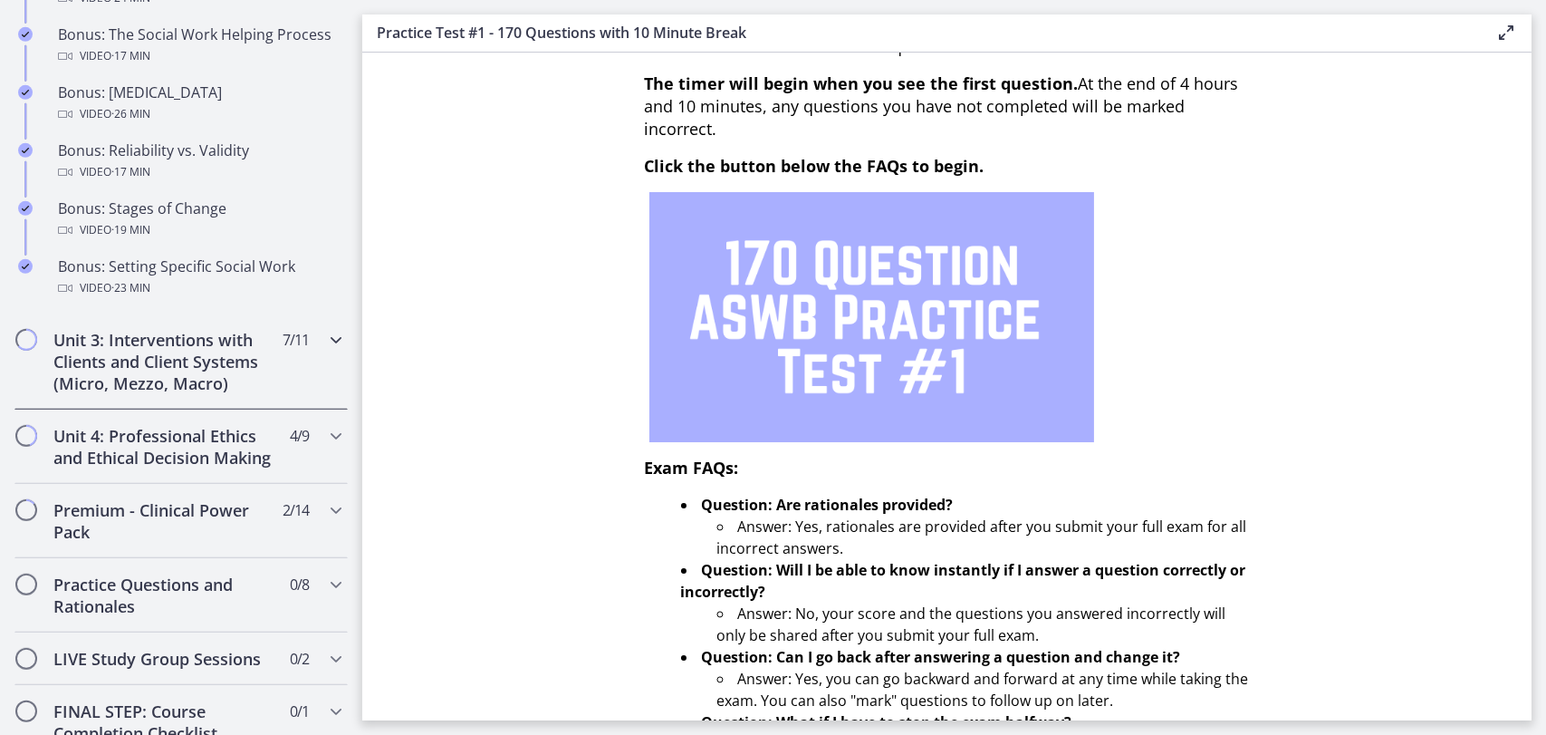
click at [219, 394] on h2 "Unit 3: Interventions with Clients and Client Systems (Micro, Mezzo, Macro)" at bounding box center [163, 361] width 221 height 65
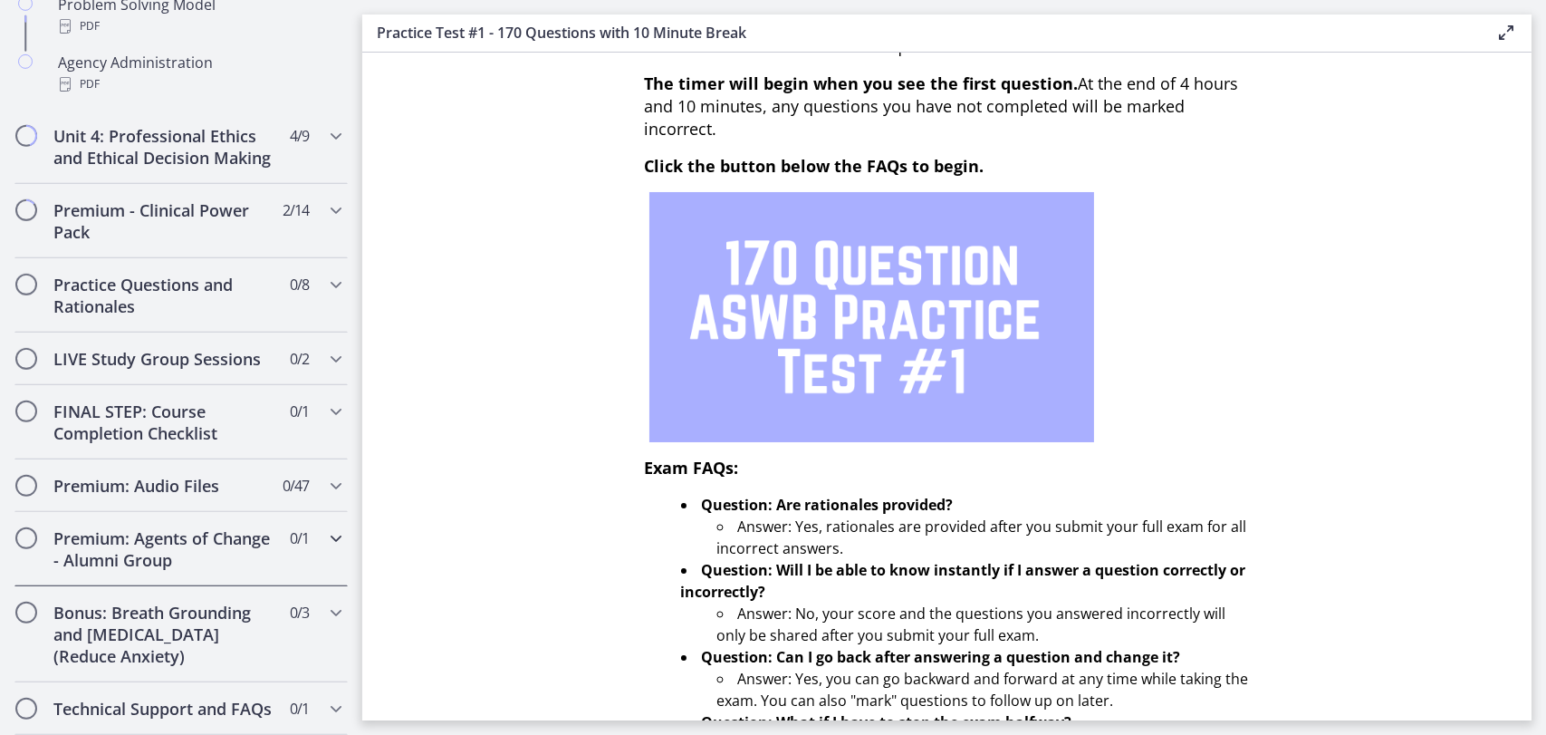
scroll to position [1434, 0]
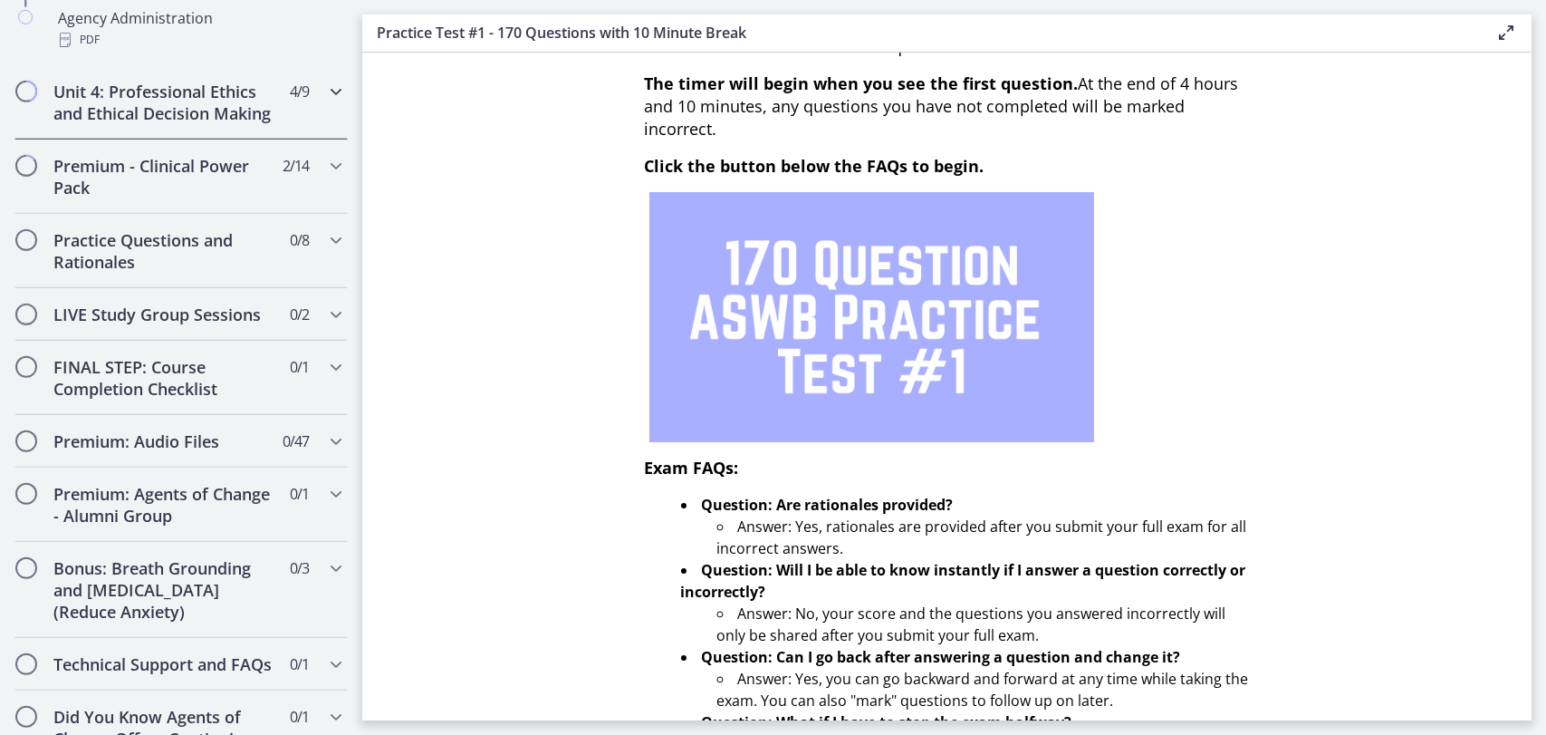
click at [260, 124] on h2 "Unit 4: Professional Ethics and Ethical Decision Making" at bounding box center [163, 102] width 221 height 43
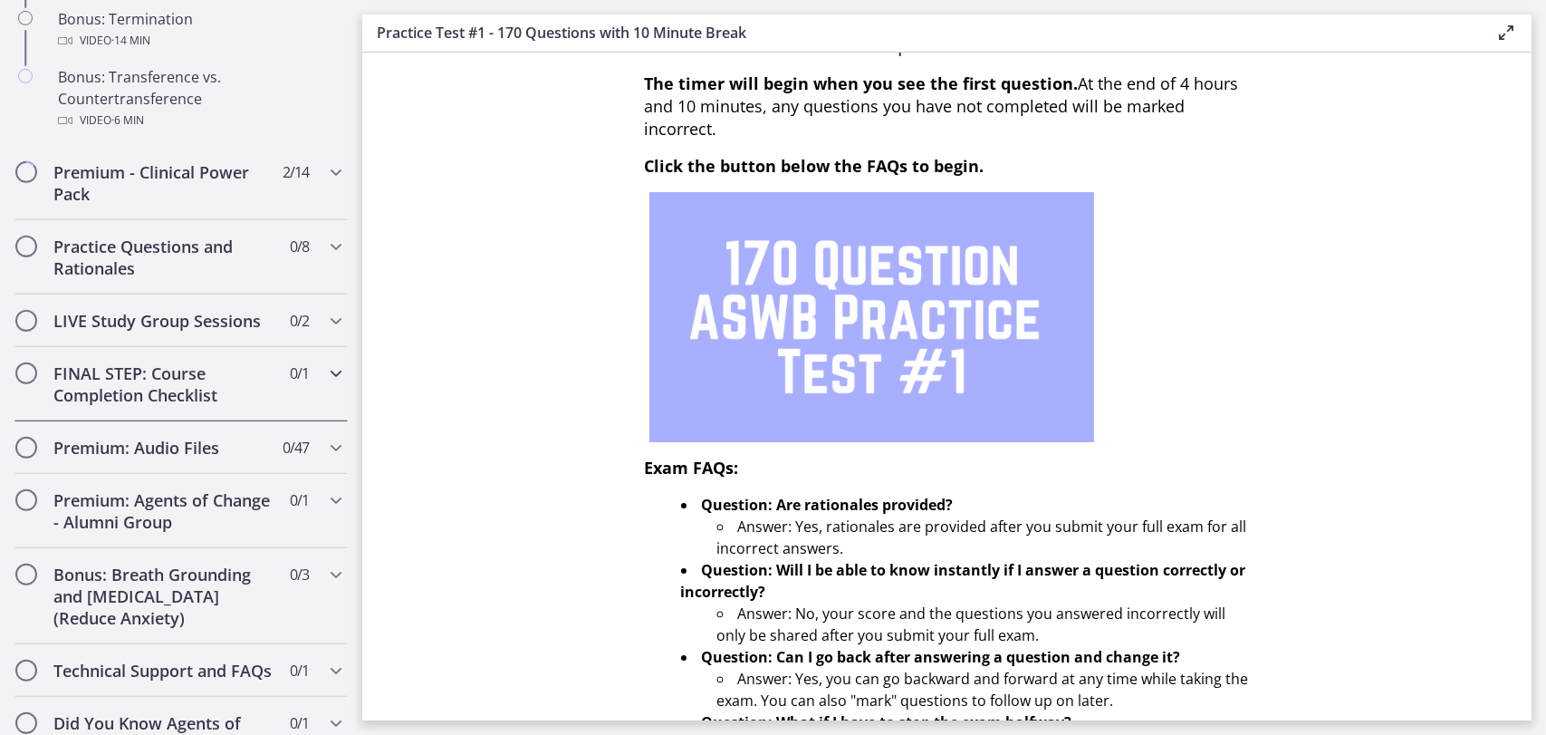
scroll to position [1136, 0]
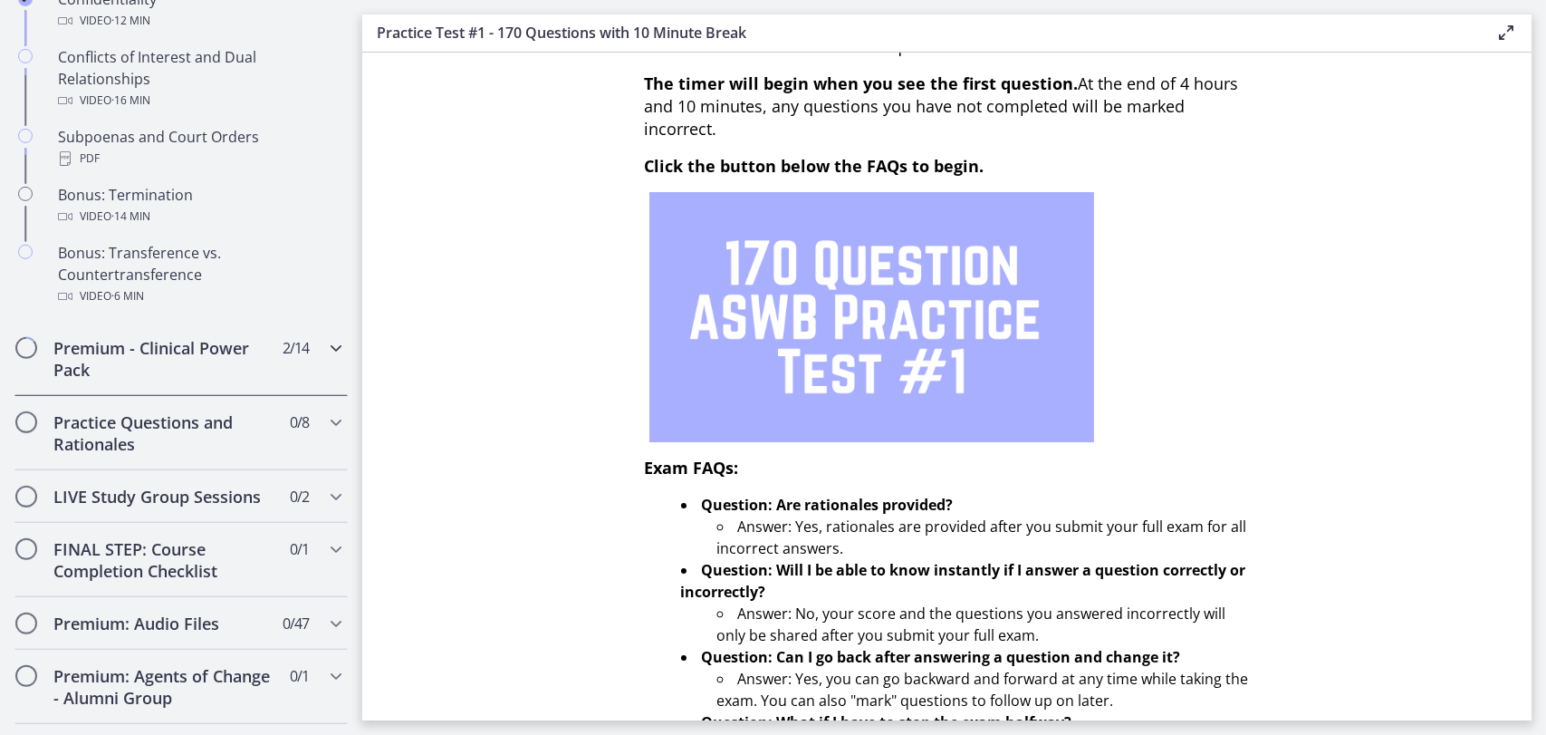
click at [259, 380] on h2 "Premium - Clinical Power Pack" at bounding box center [163, 358] width 221 height 43
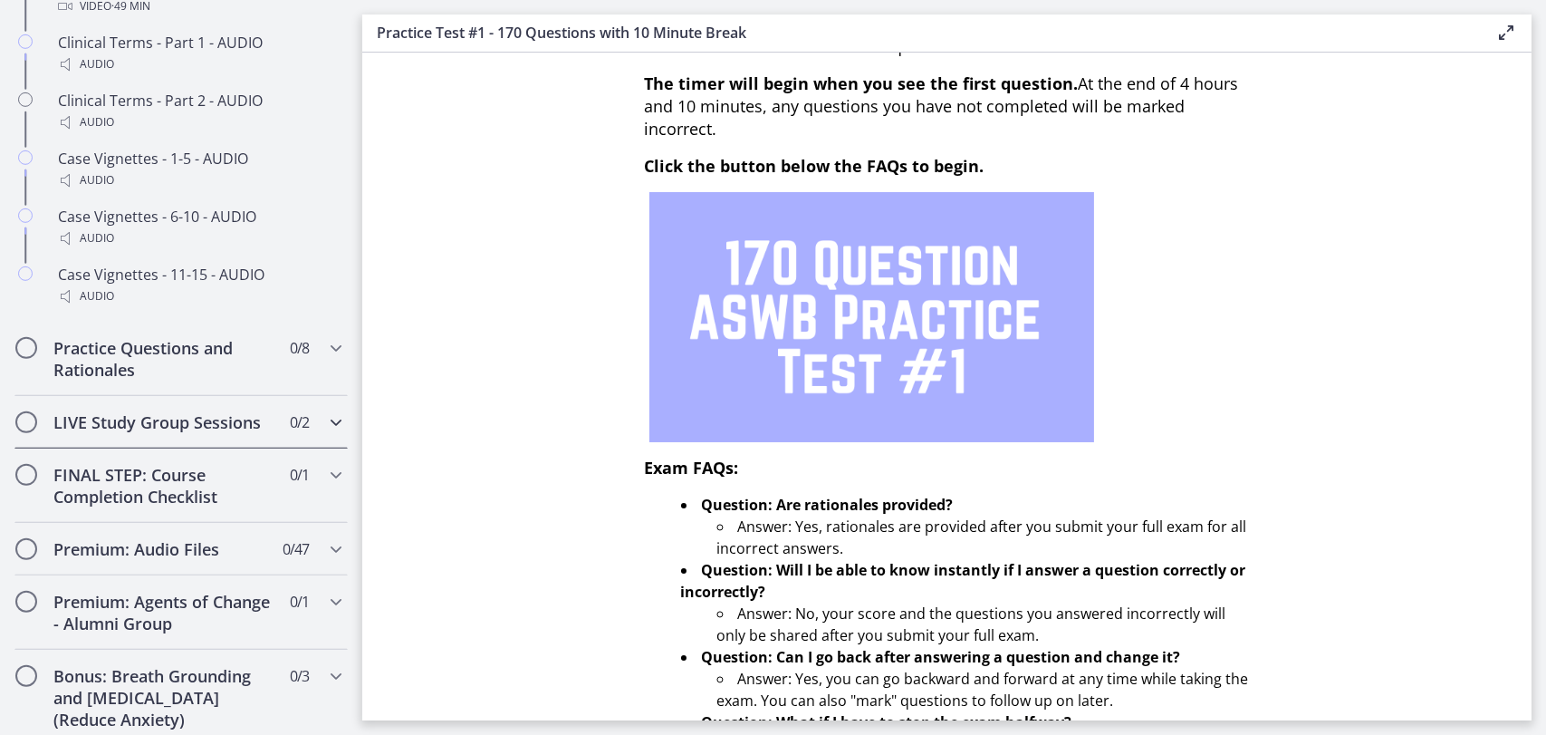
scroll to position [1498, 0]
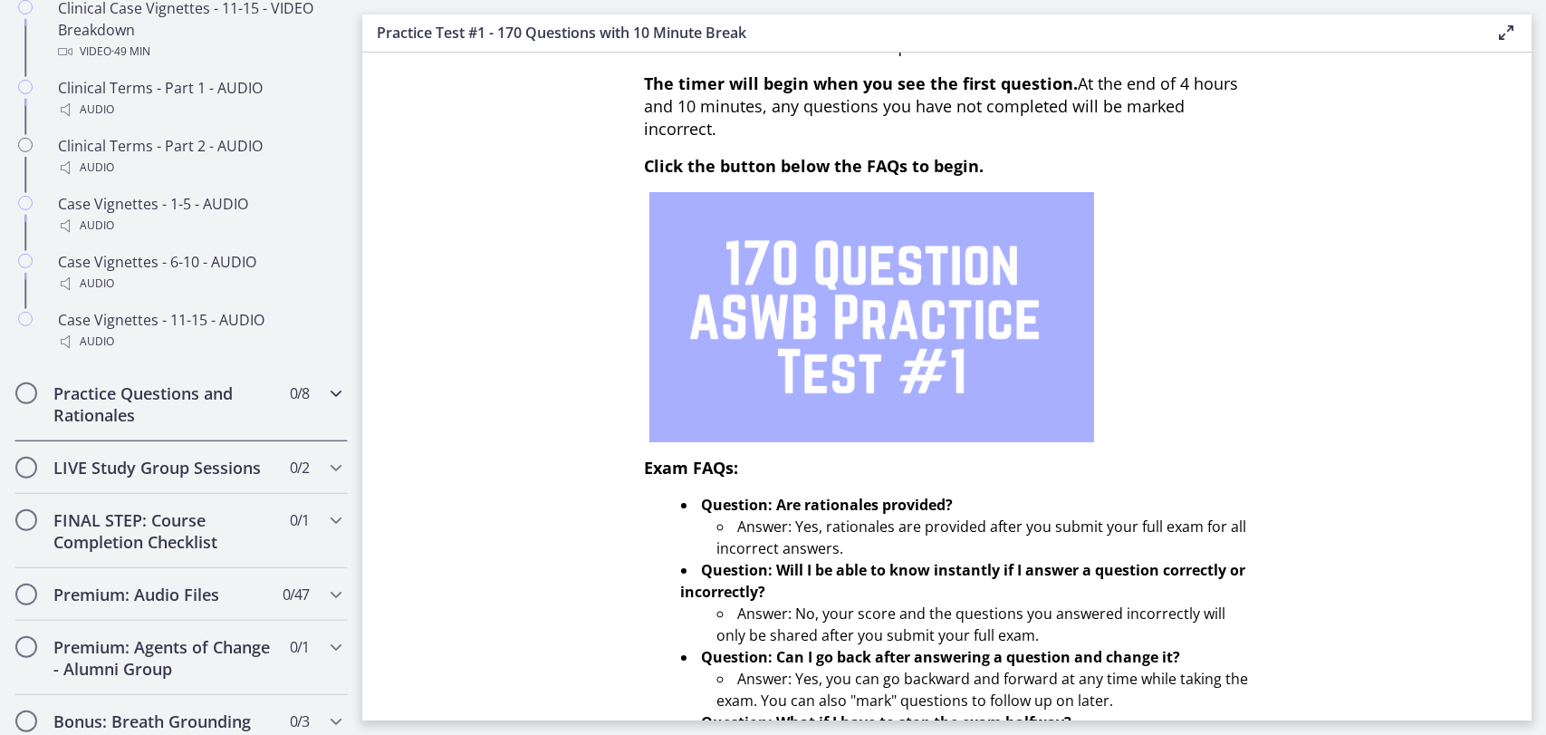
click at [241, 413] on h2 "Practice Questions and Rationales" at bounding box center [163, 403] width 221 height 43
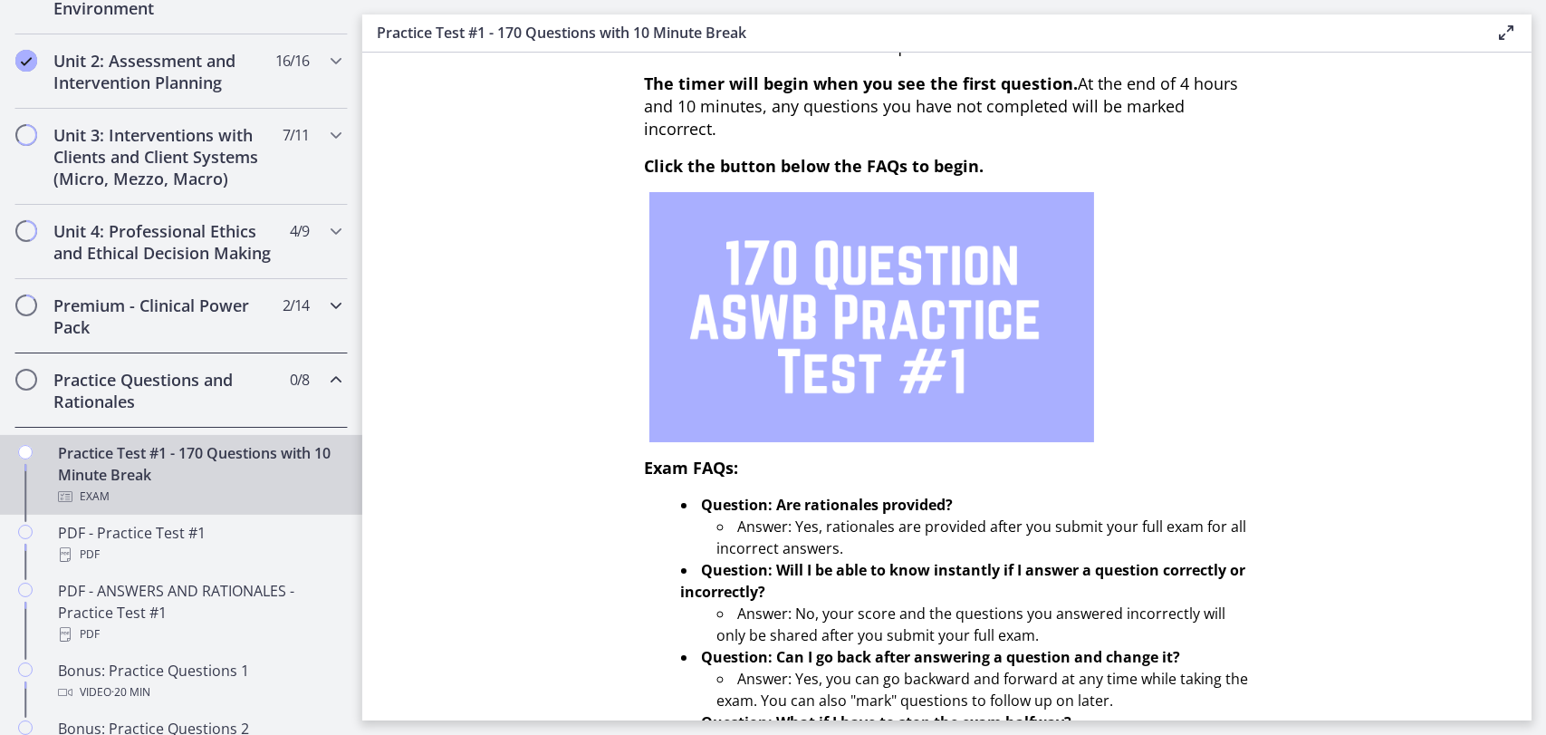
scroll to position [557, 0]
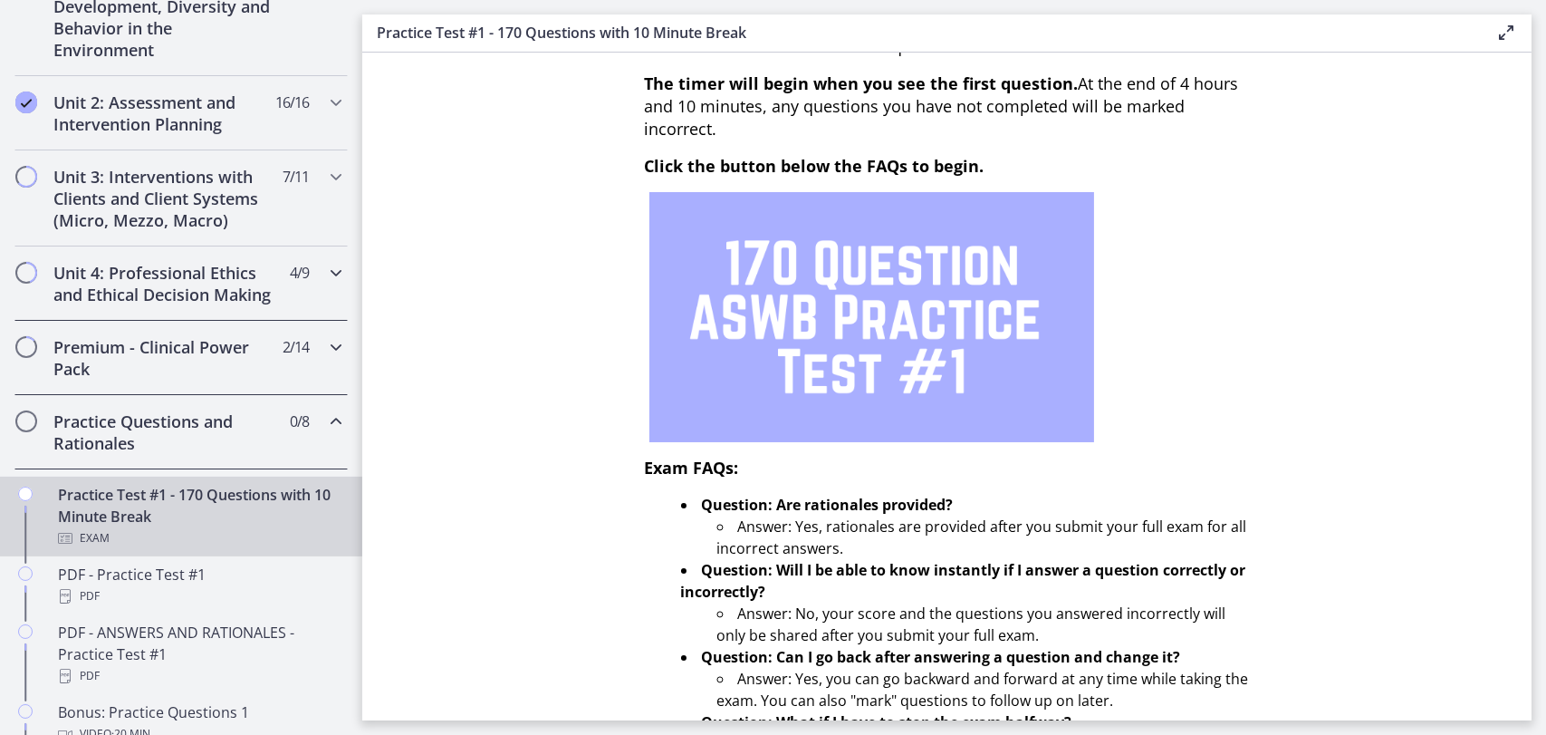
click at [248, 305] on h2 "Unit 4: Professional Ethics and Ethical Decision Making" at bounding box center [163, 283] width 221 height 43
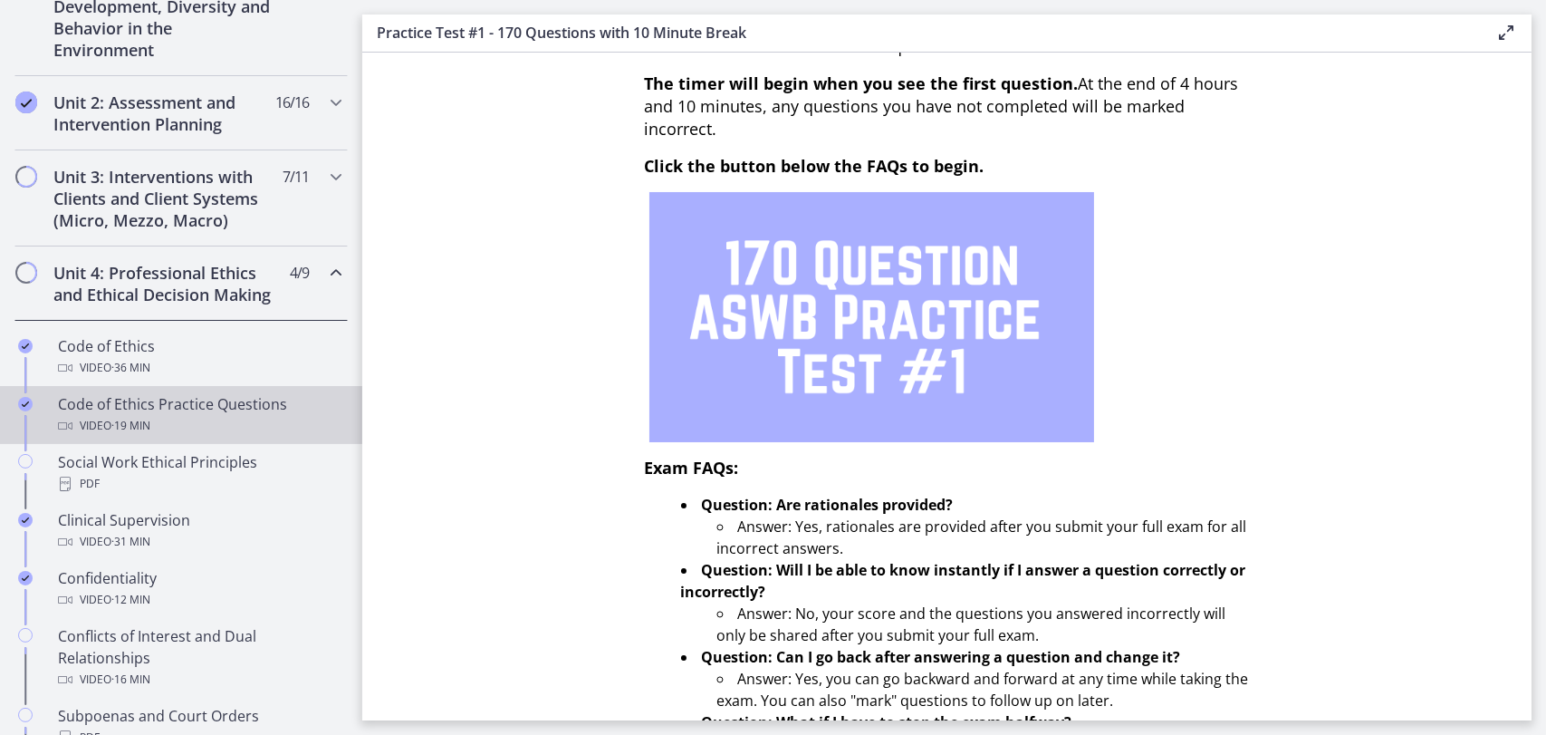
click at [207, 437] on div "Video · 19 min" at bounding box center [199, 426] width 283 height 22
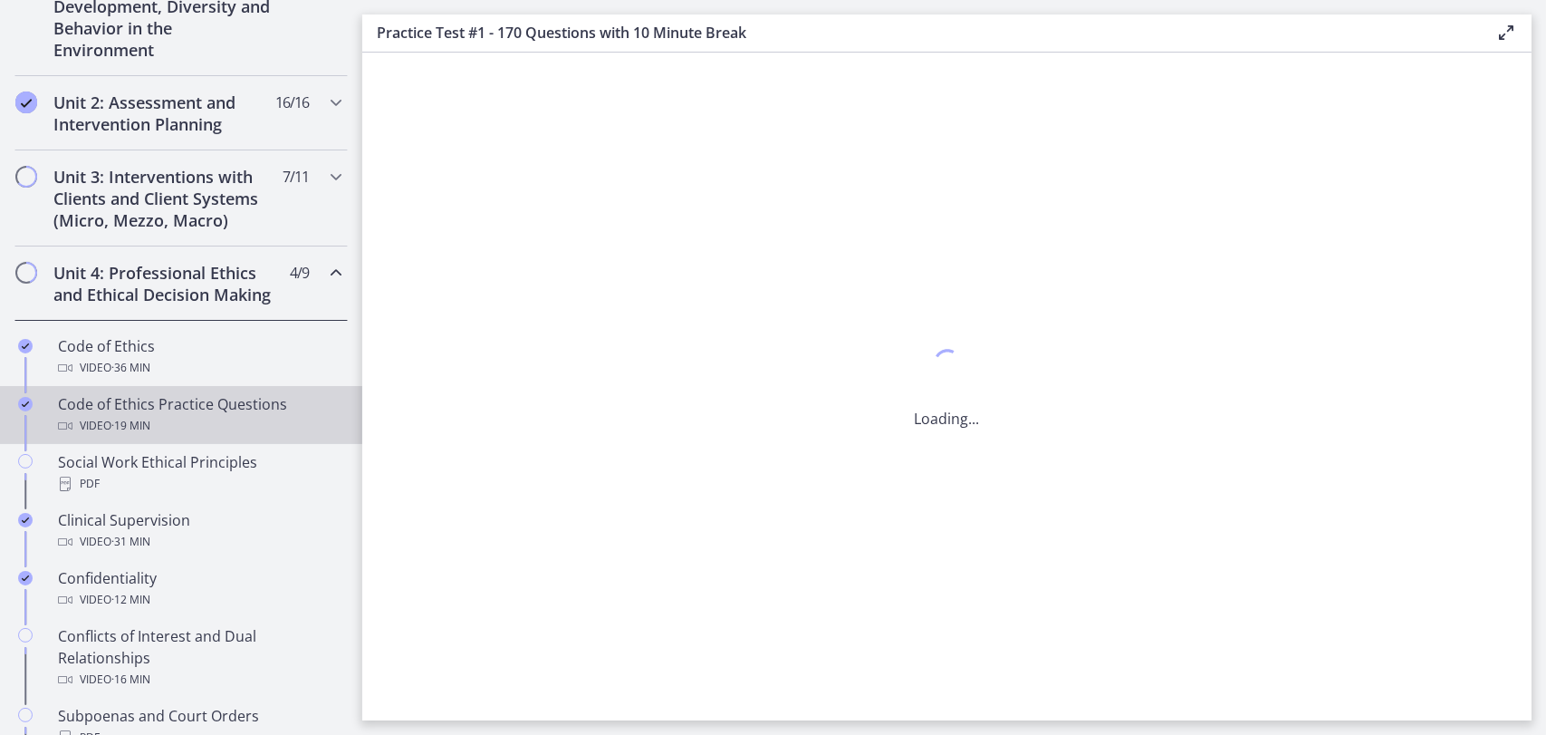
scroll to position [0, 0]
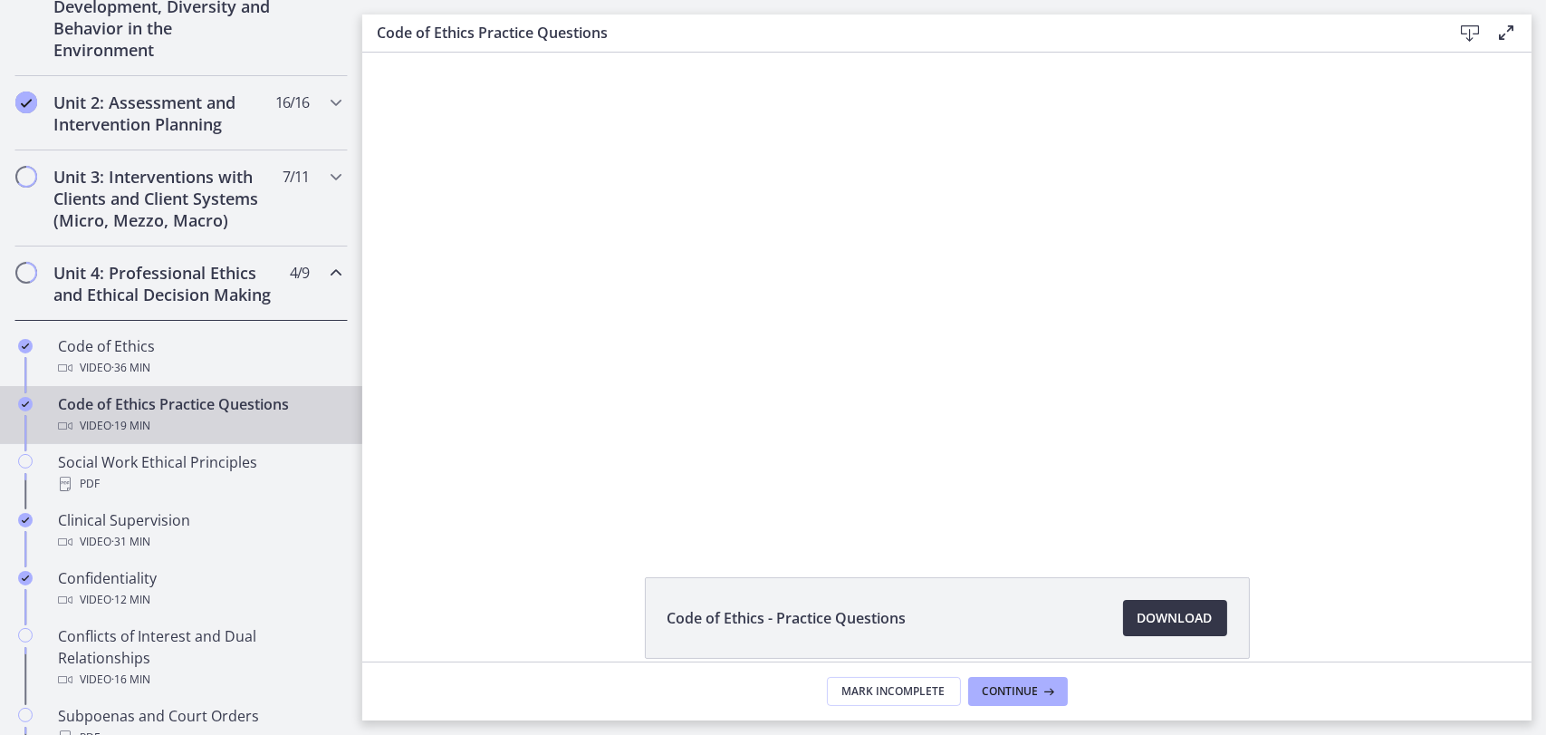
click at [1138, 611] on span "Download Opens in a new window" at bounding box center [1175, 618] width 75 height 22
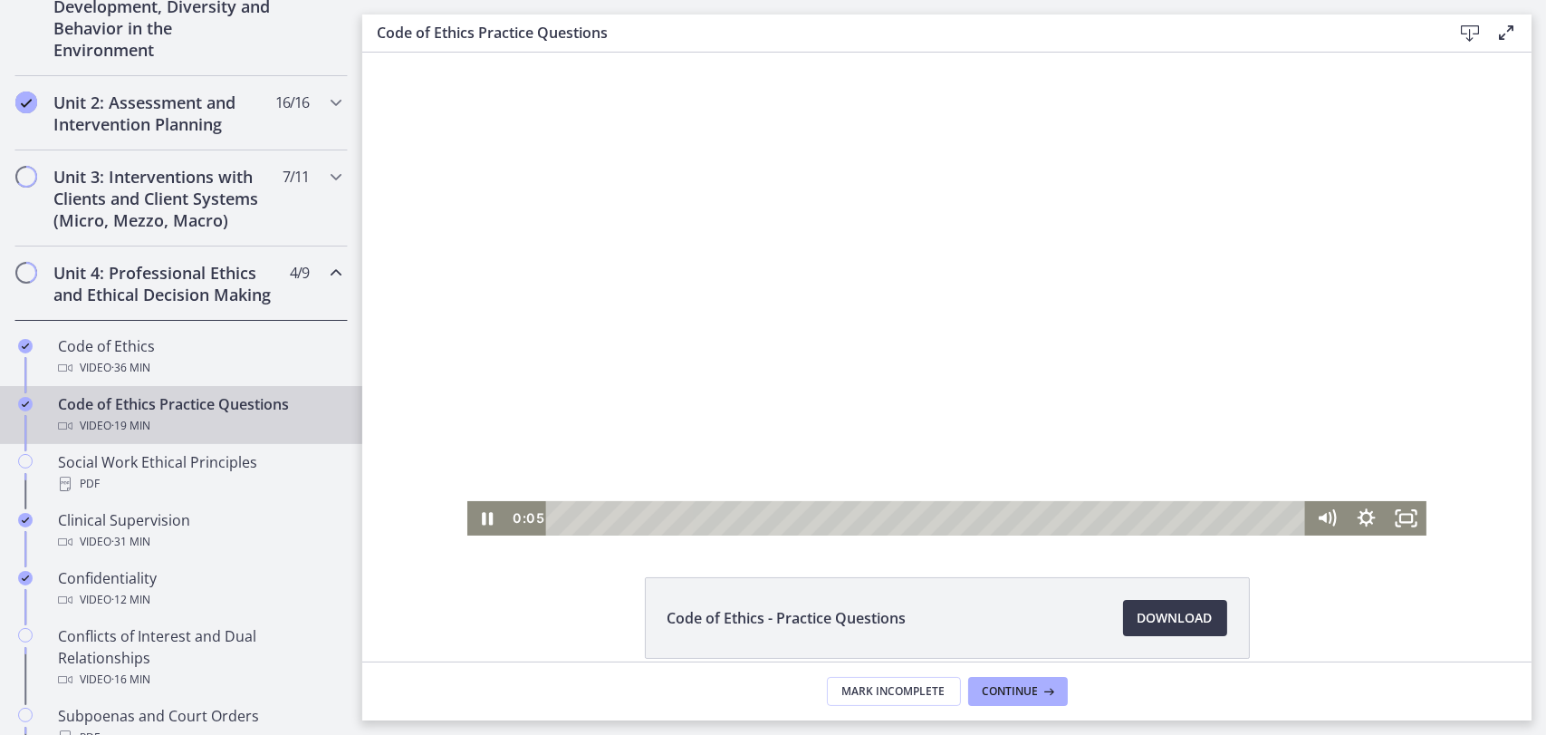
click at [787, 334] on div at bounding box center [945, 294] width 959 height 483
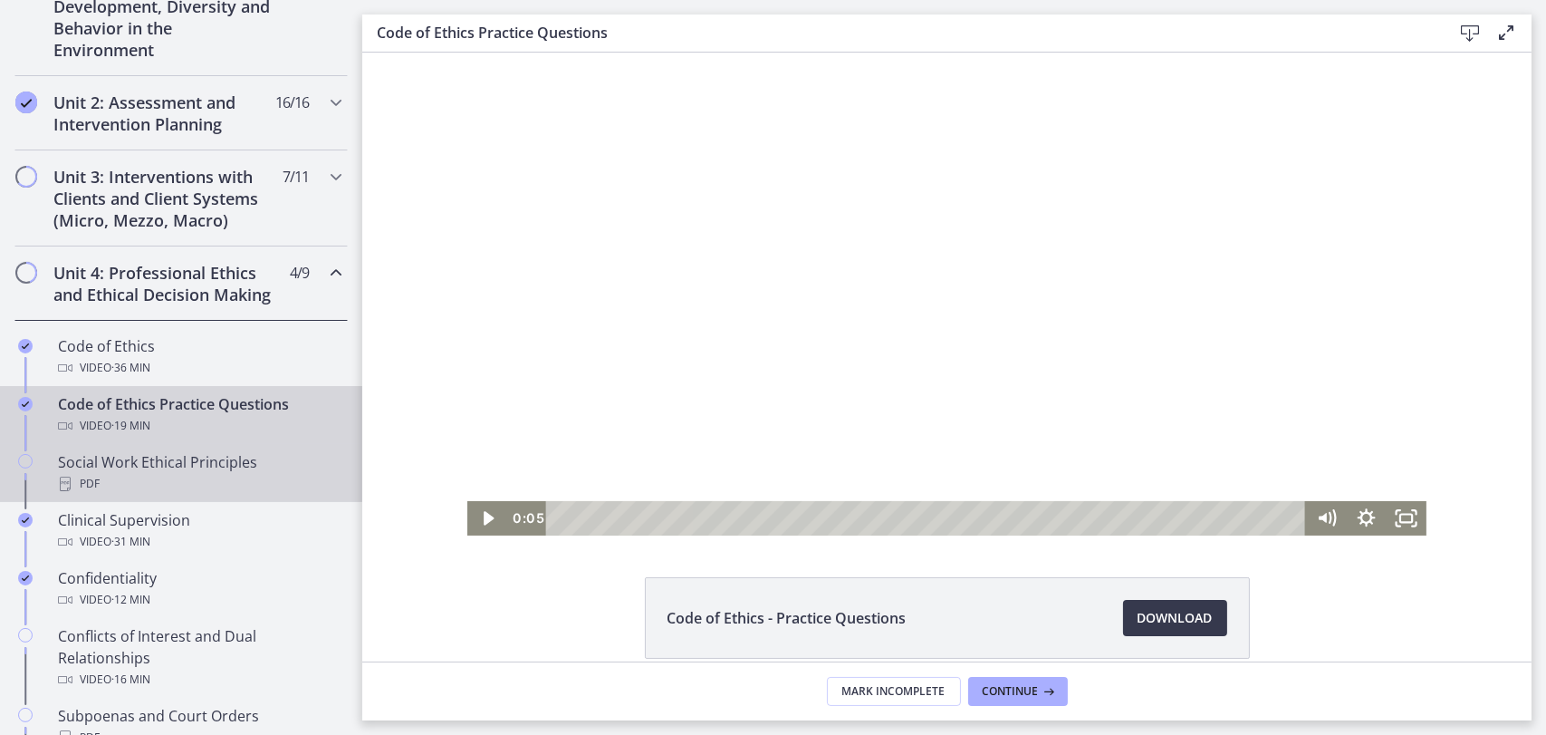
click at [192, 492] on div "PDF" at bounding box center [199, 484] width 283 height 22
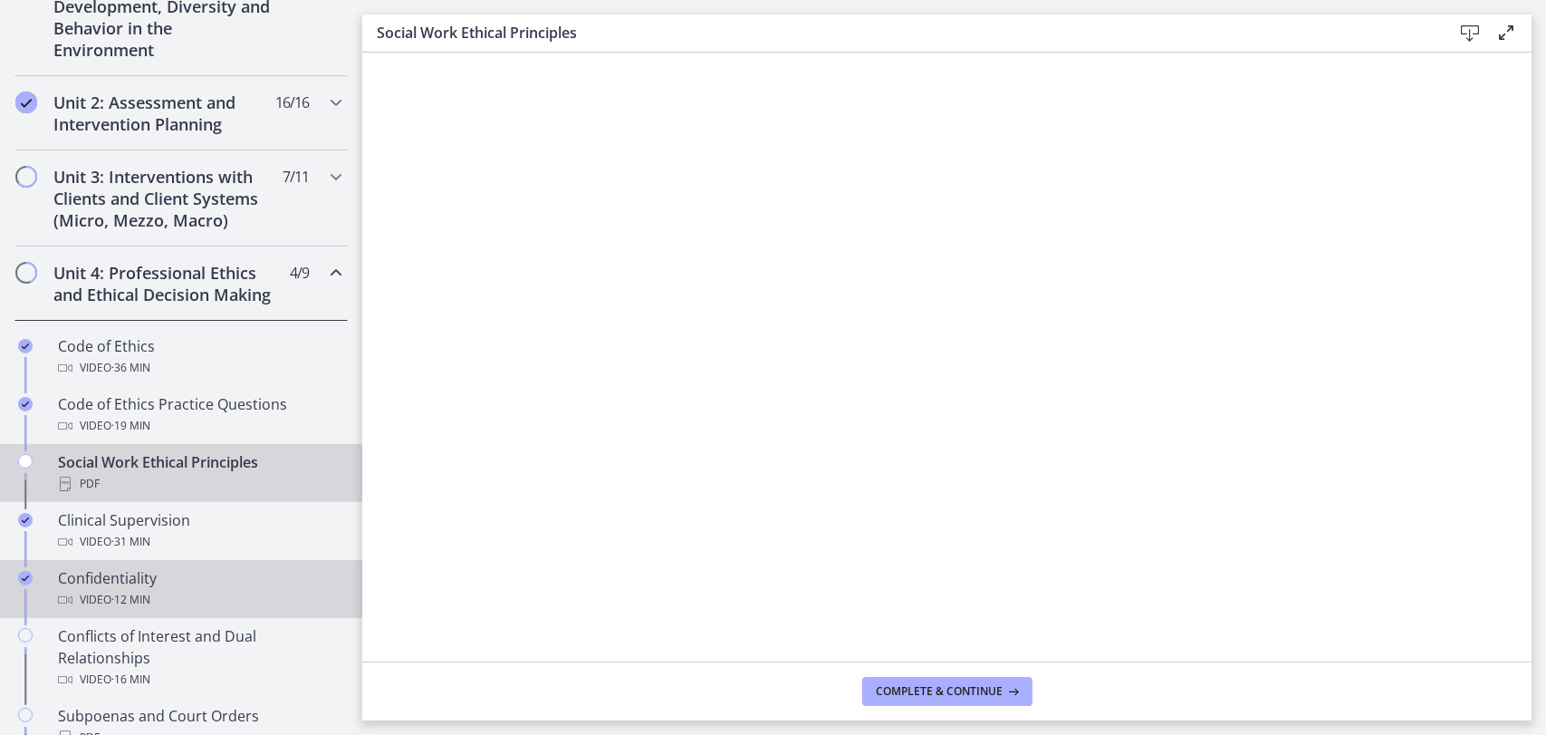
click at [191, 604] on div "Confidentiality Video · 12 min" at bounding box center [199, 588] width 283 height 43
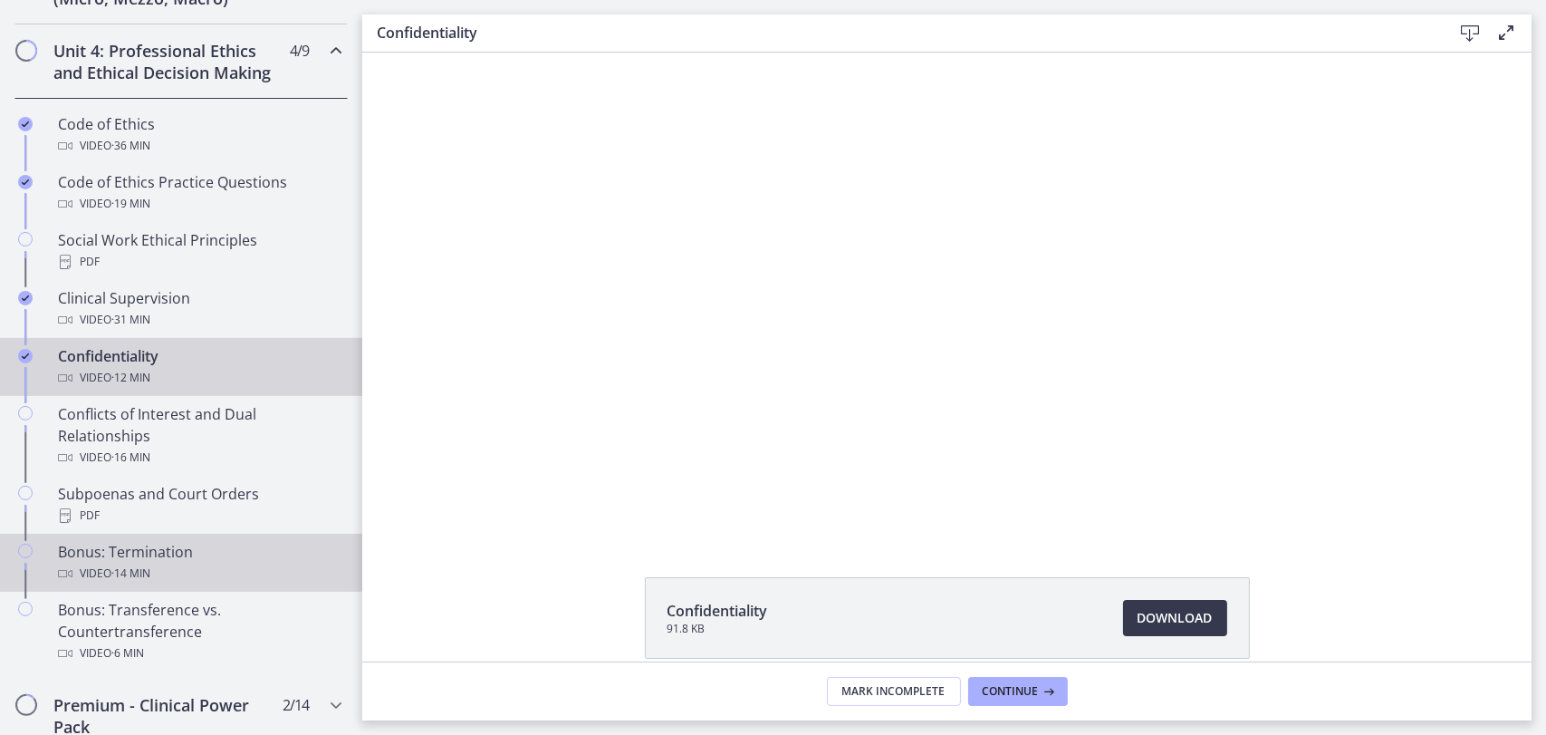
scroll to position [829, 0]
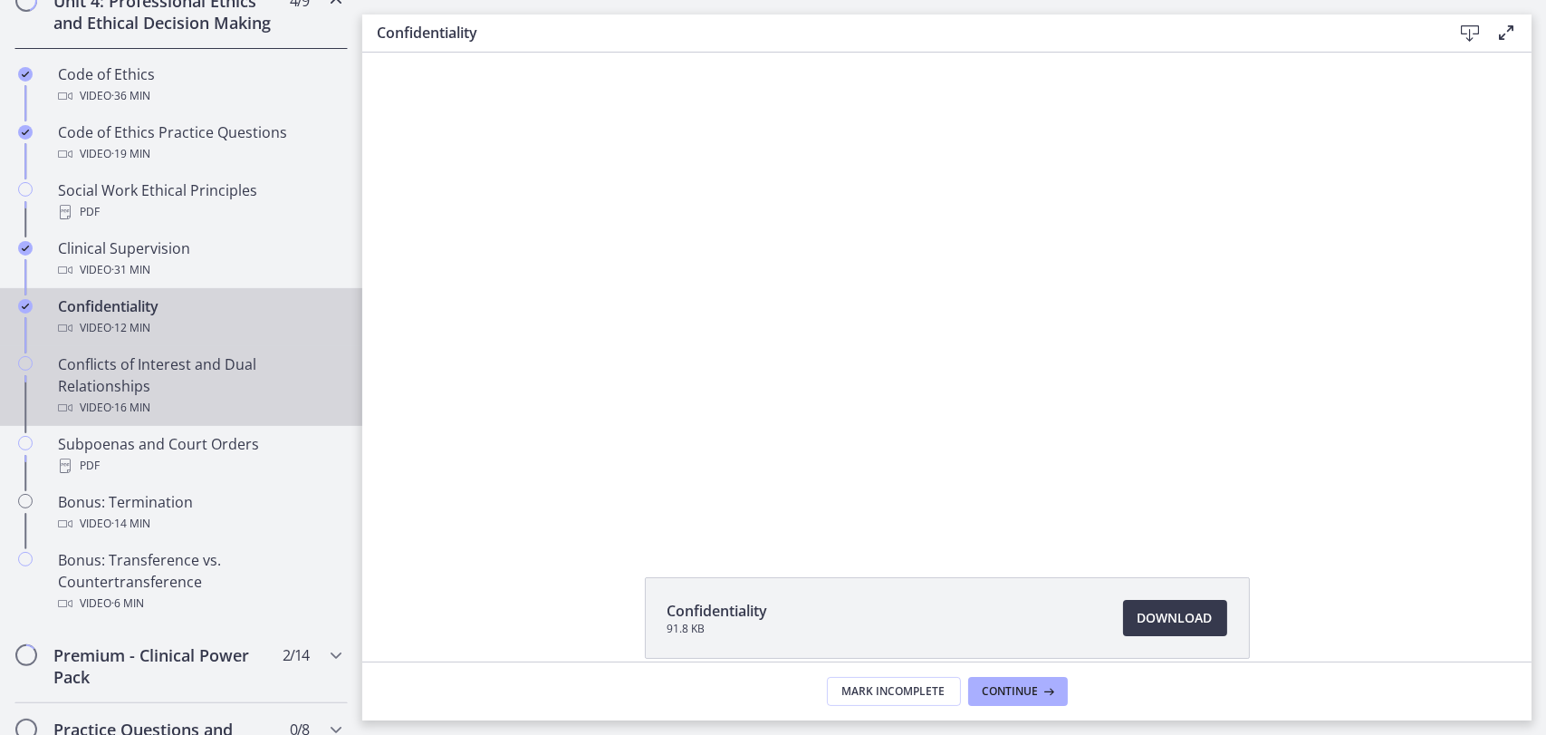
click at [181, 385] on div "Conflicts of Interest and Dual Relationships Video · 16 min" at bounding box center [199, 385] width 283 height 65
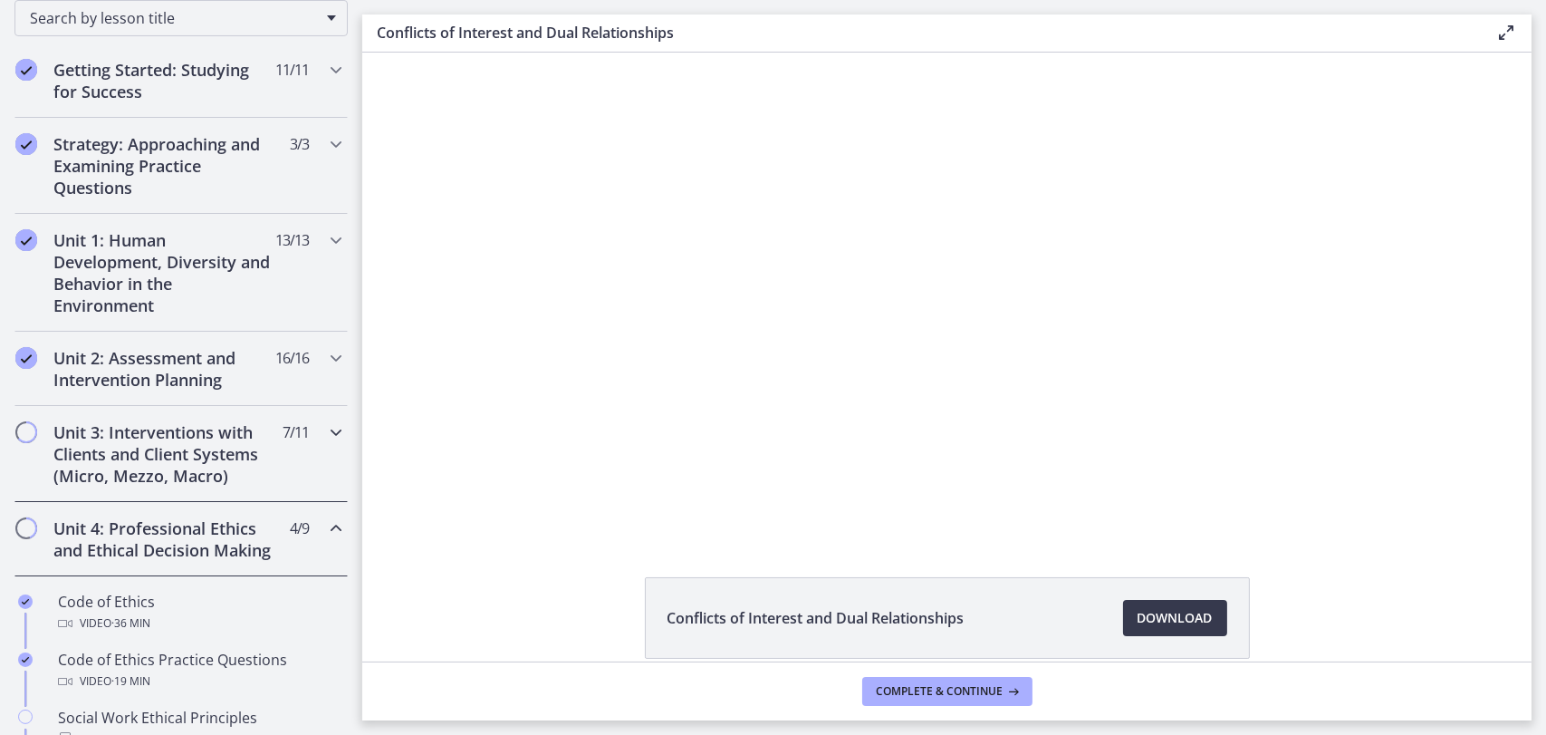
scroll to position [285, 0]
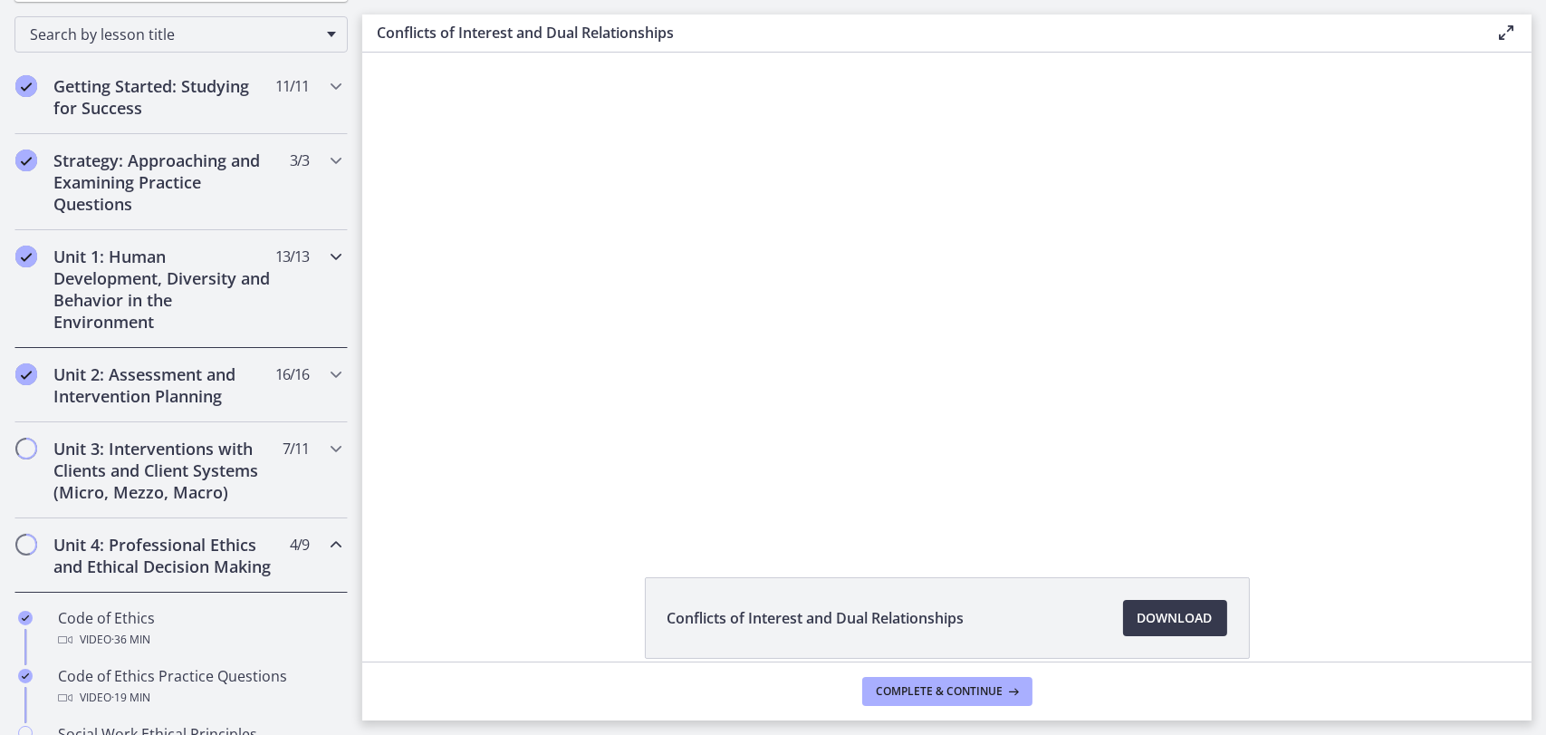
click at [236, 305] on h2 "Unit 1: Human Development, Diversity and Behavior in the Environment" at bounding box center [163, 288] width 221 height 87
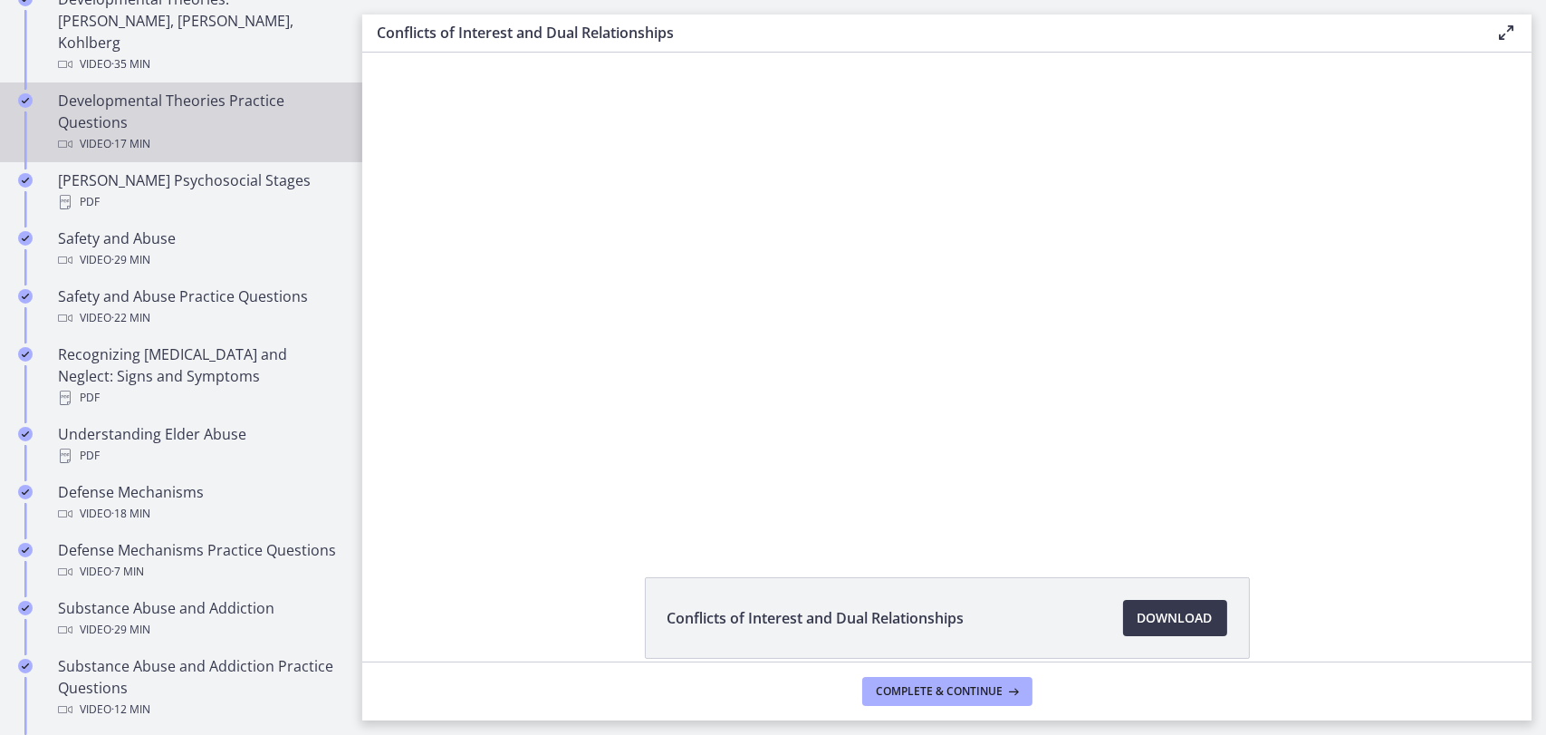
scroll to position [648, 0]
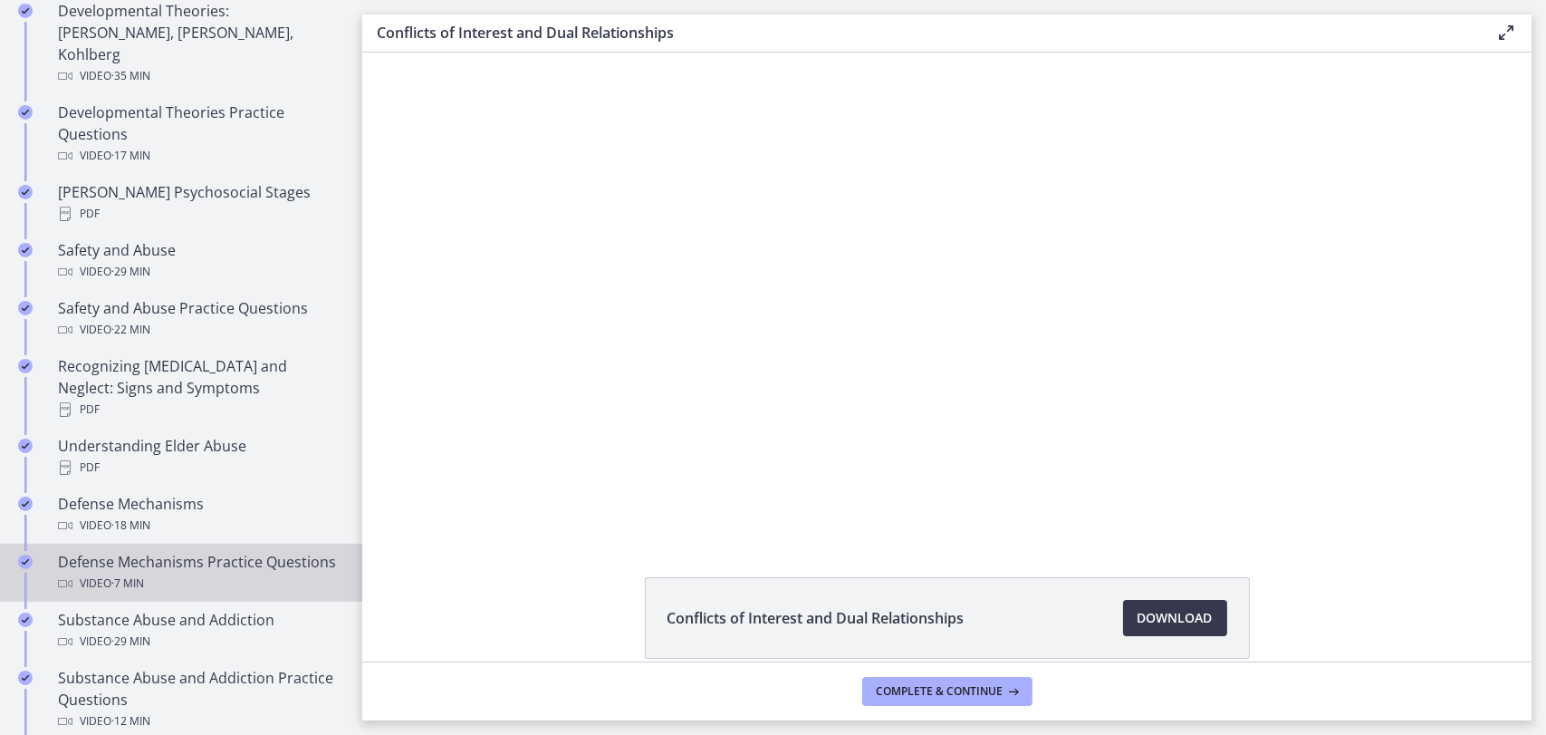
click at [263, 551] on div "Defense Mechanisms Practice Questions Video · 7 min" at bounding box center [199, 572] width 283 height 43
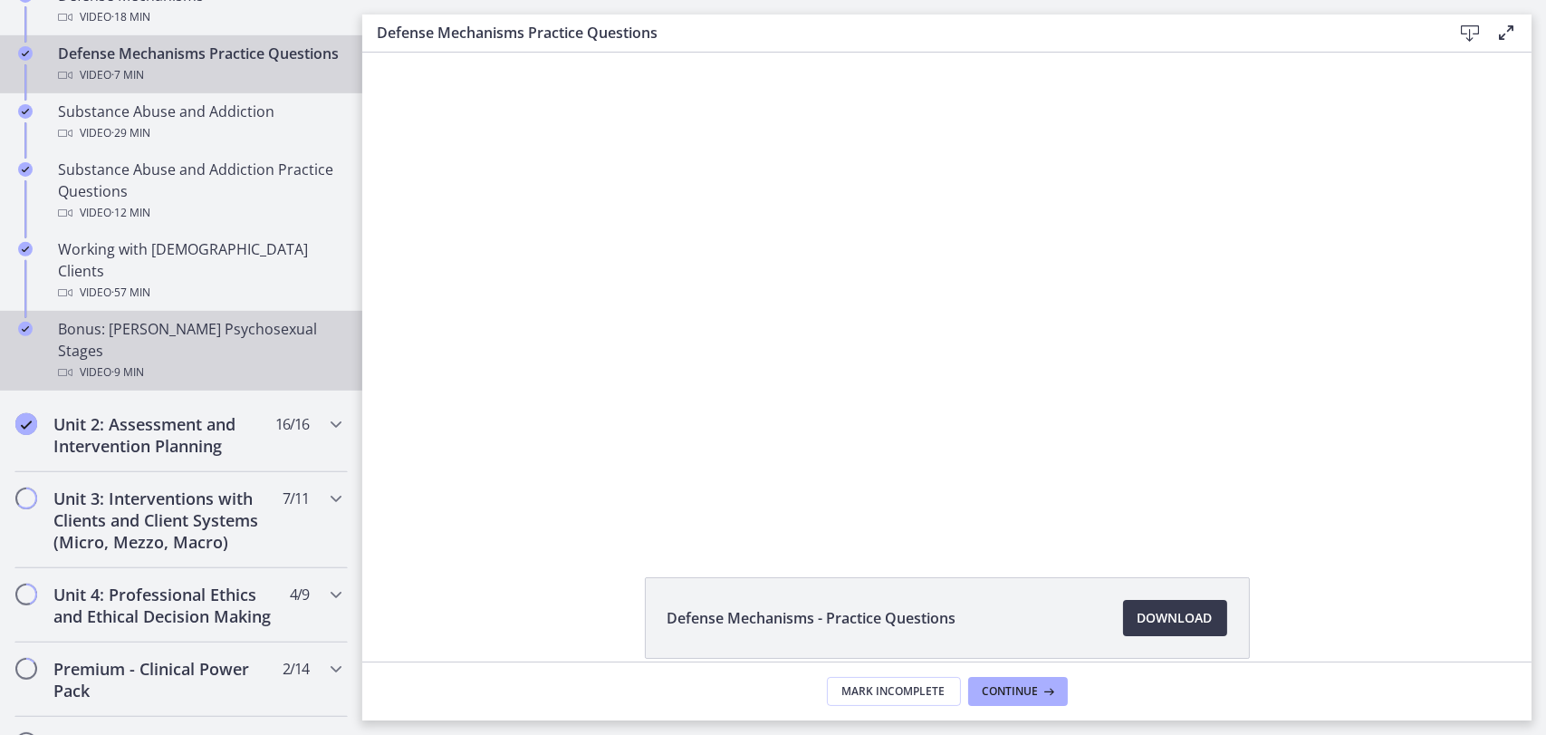
scroll to position [1191, 0]
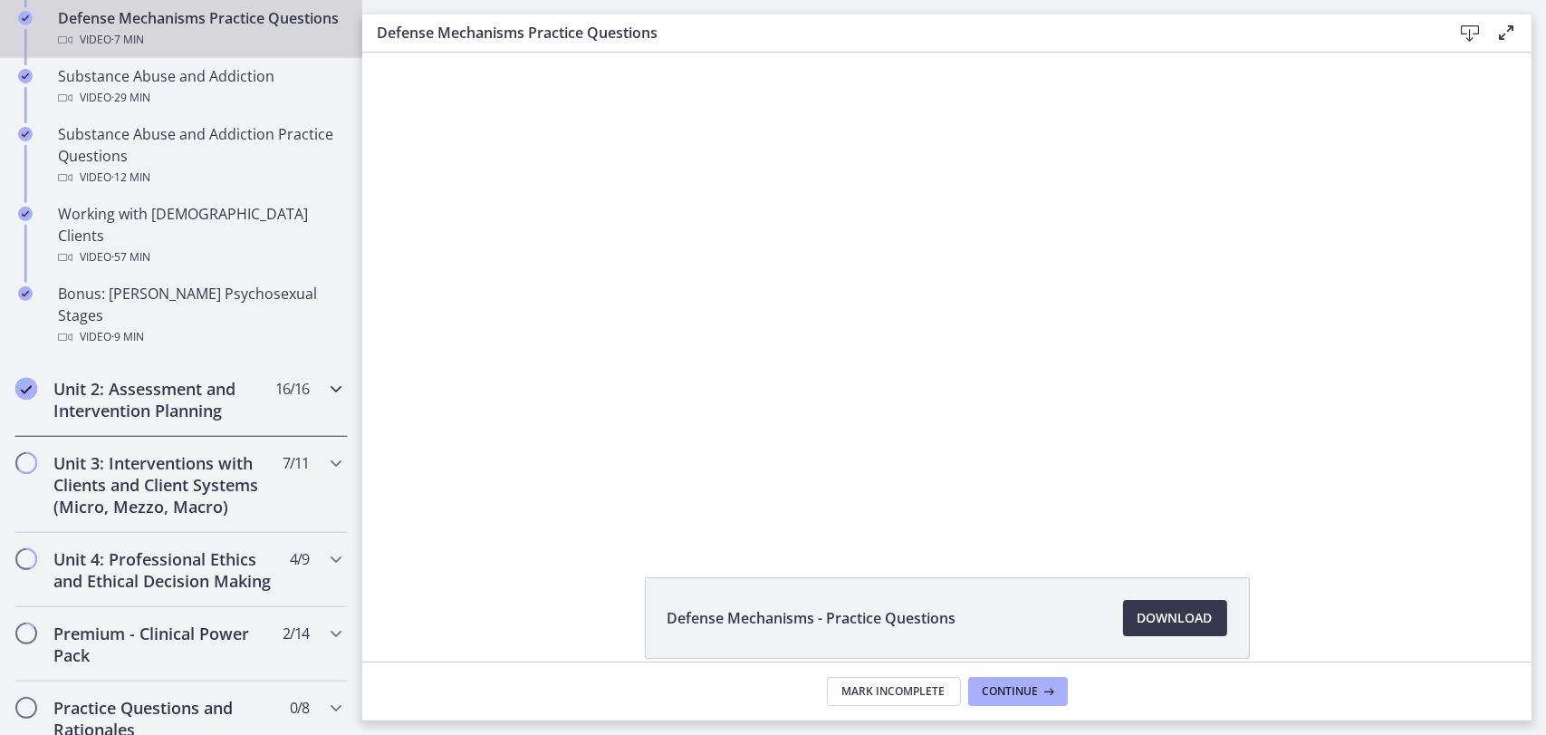
click at [213, 378] on h2 "Unit 2: Assessment and Intervention Planning" at bounding box center [163, 399] width 221 height 43
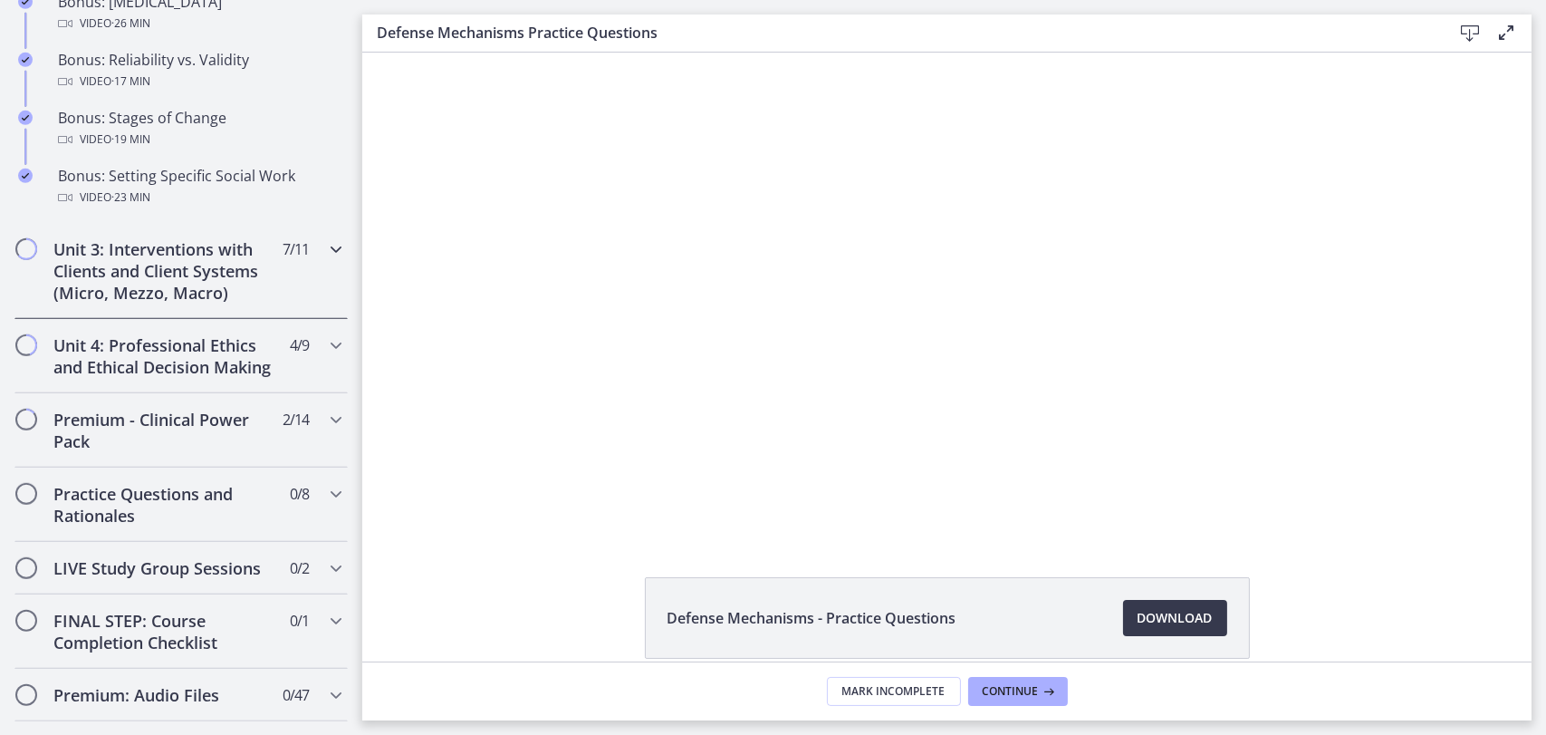
click at [200, 295] on h2 "Unit 3: Interventions with Clients and Client Systems (Micro, Mezzo, Macro)" at bounding box center [163, 270] width 221 height 65
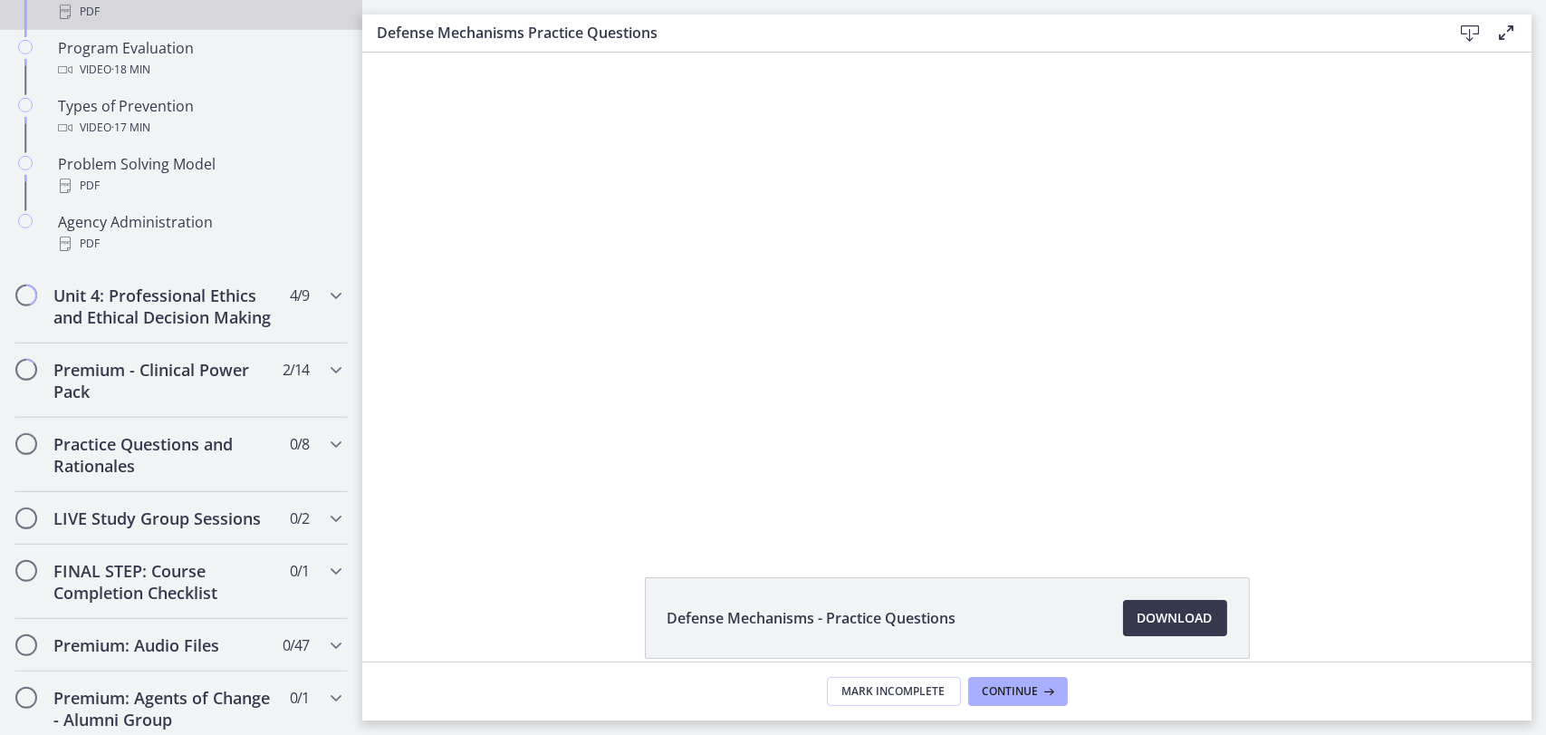
scroll to position [1253, 0]
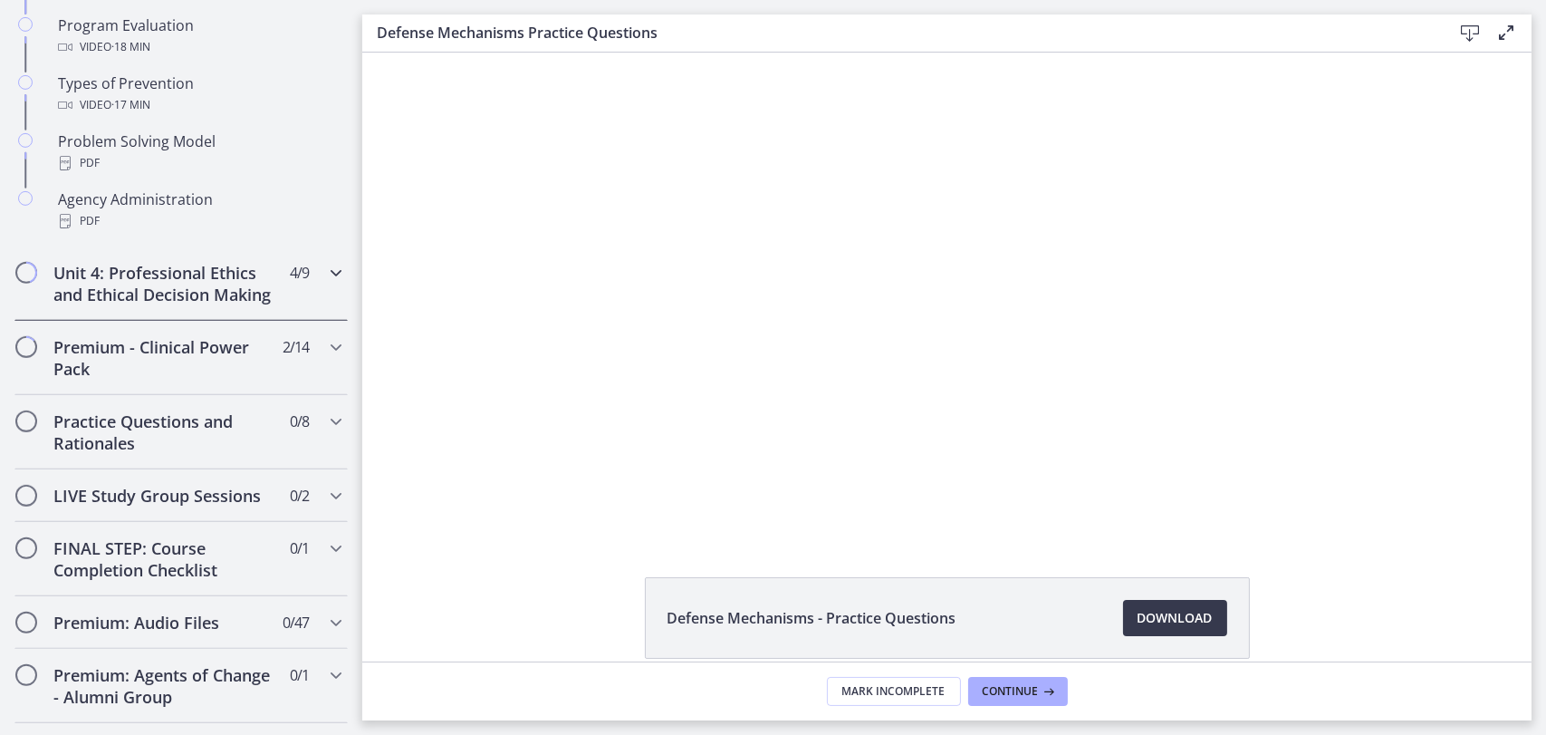
click at [236, 321] on div "Unit 4: Professional Ethics and Ethical Decision Making 4 / 9 Completed" at bounding box center [180, 283] width 333 height 74
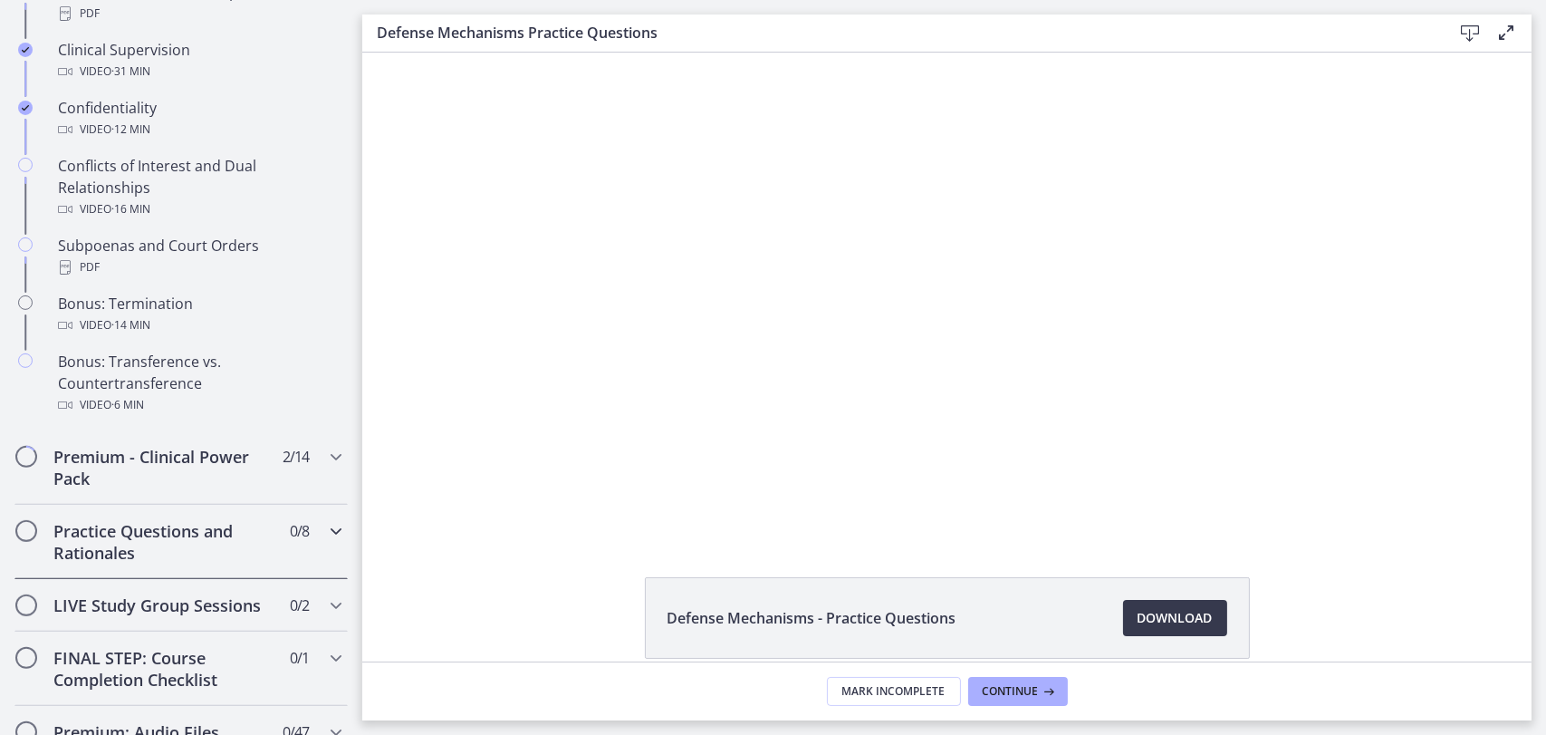
scroll to position [981, 0]
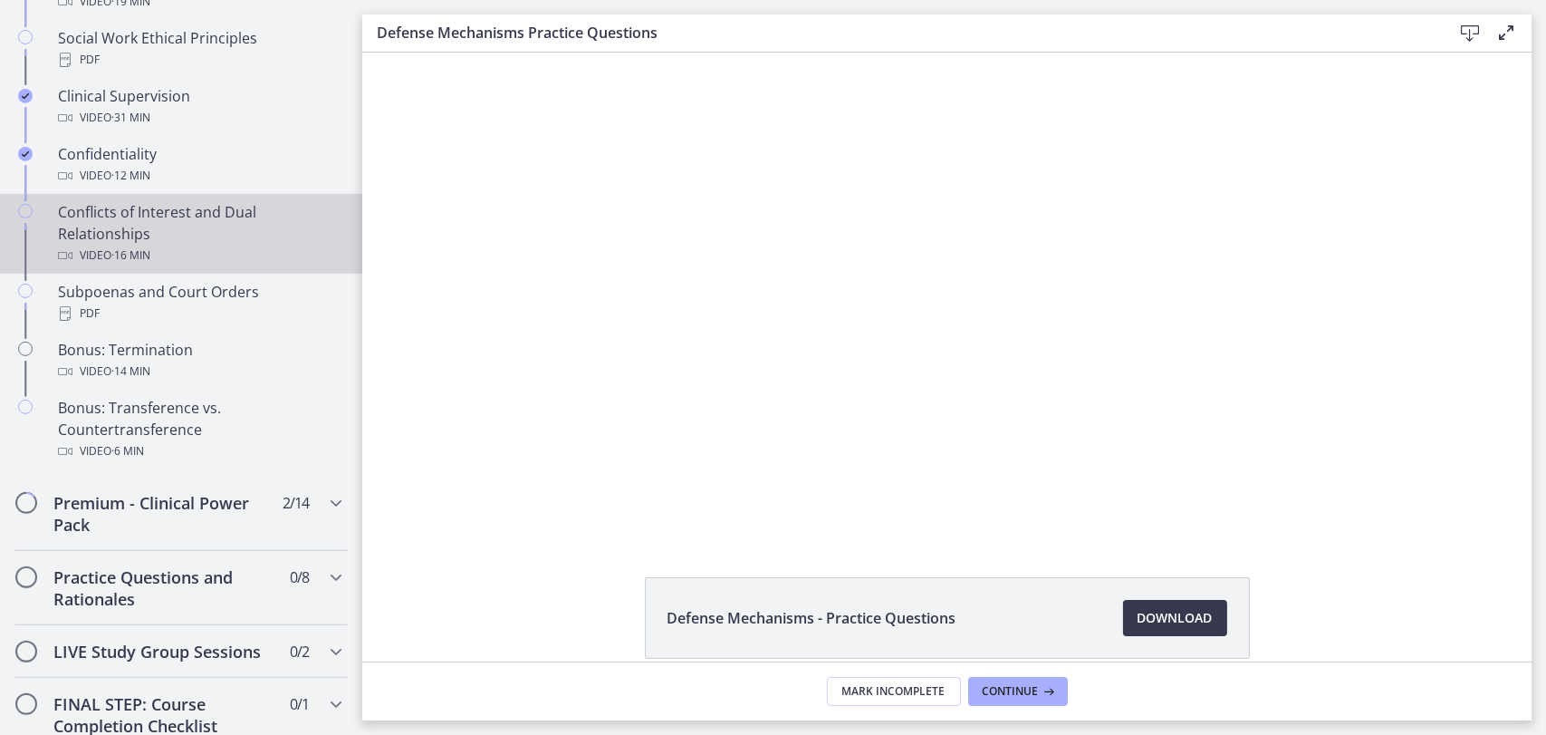
click at [196, 225] on div "Conflicts of Interest and Dual Relationships Video · 16 min" at bounding box center [199, 233] width 283 height 65
